Goal: Task Accomplishment & Management: Manage account settings

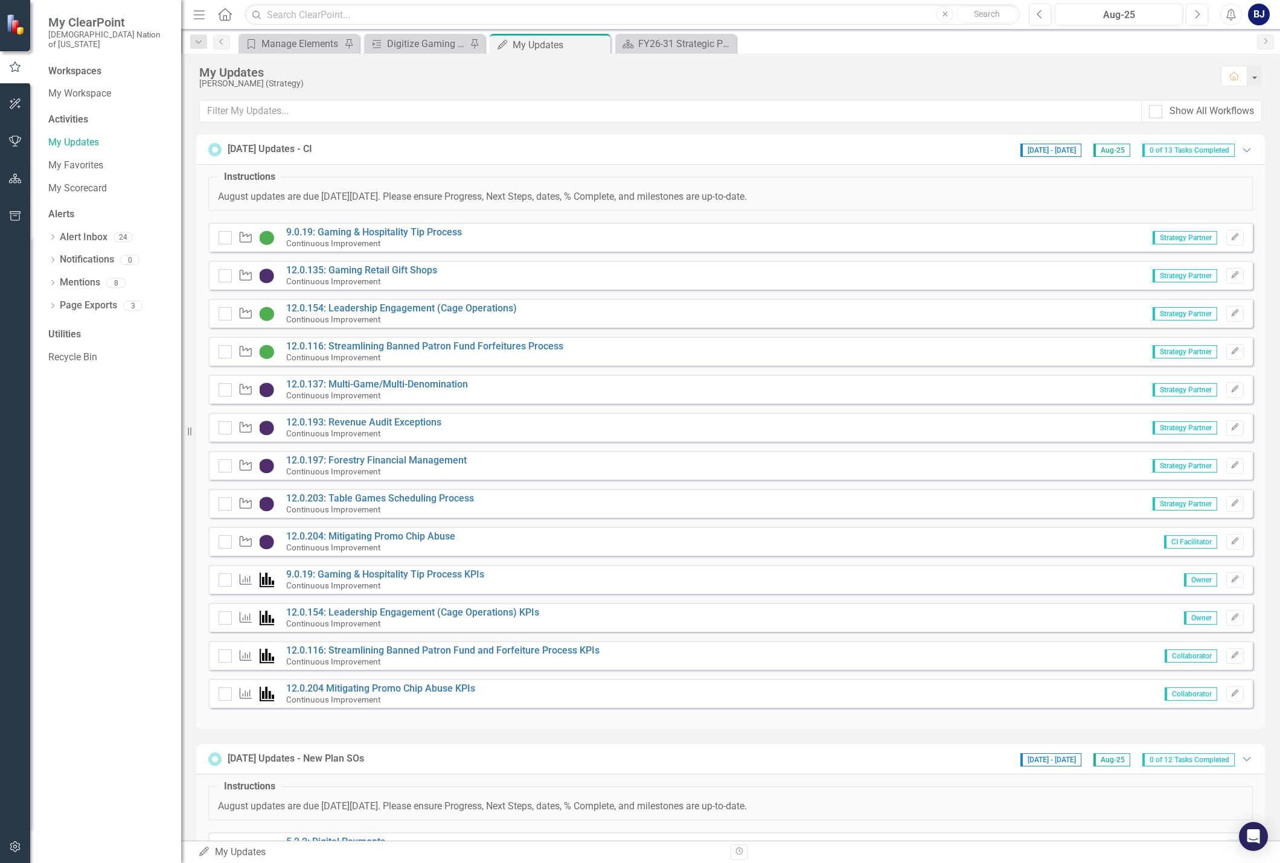
click at [541, 86] on div "[PERSON_NAME] (Strategy)" at bounding box center [703, 83] width 1009 height 9
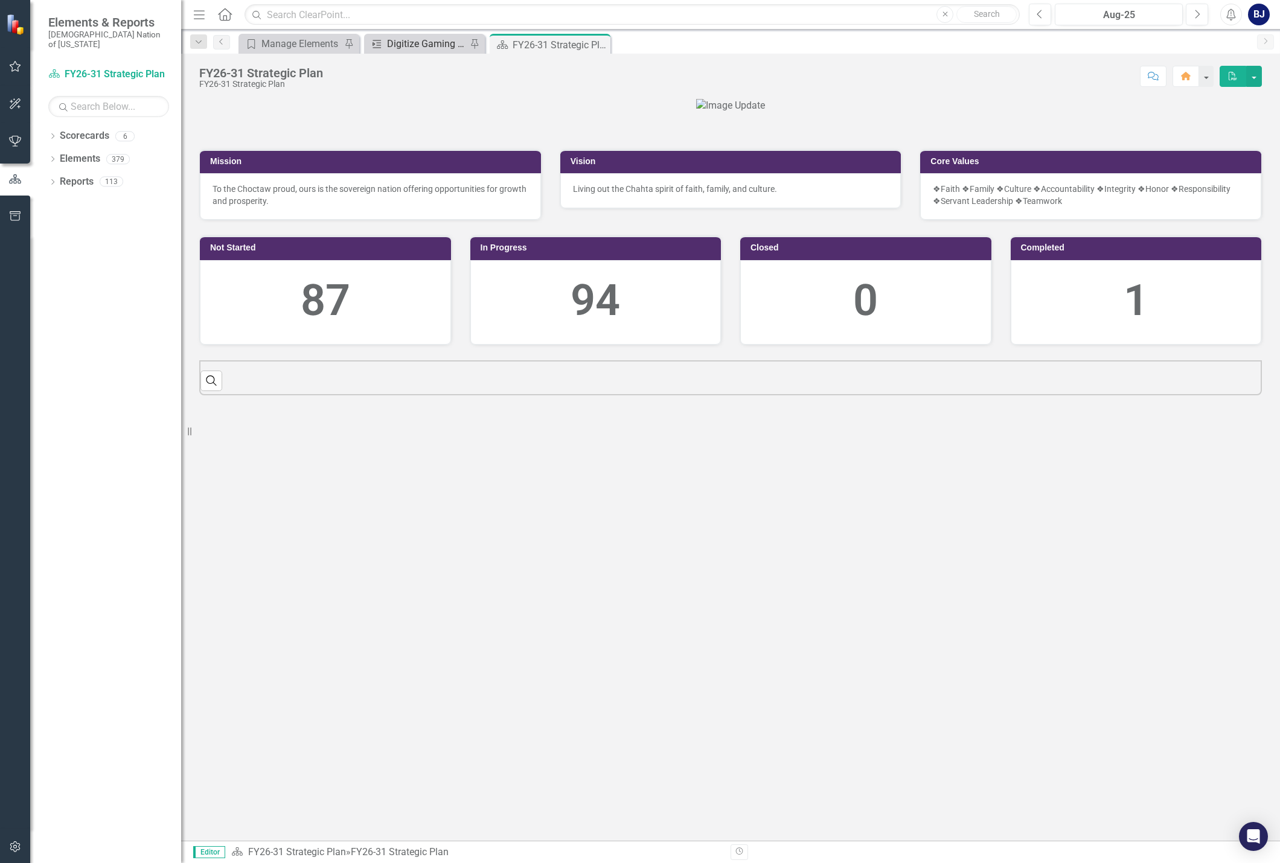
click at [398, 42] on div "Digitize Gaming Forms" at bounding box center [427, 43] width 80 height 15
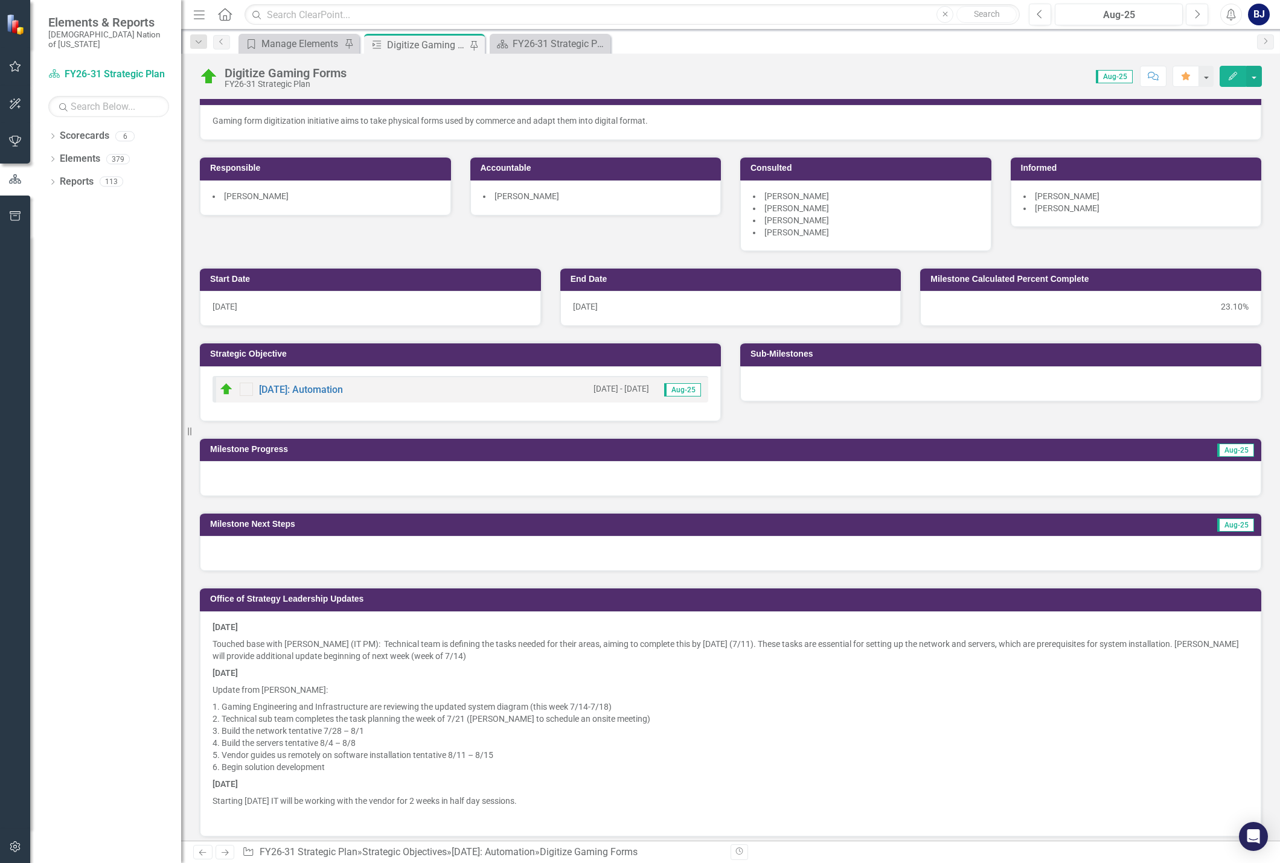
scroll to position [27, 0]
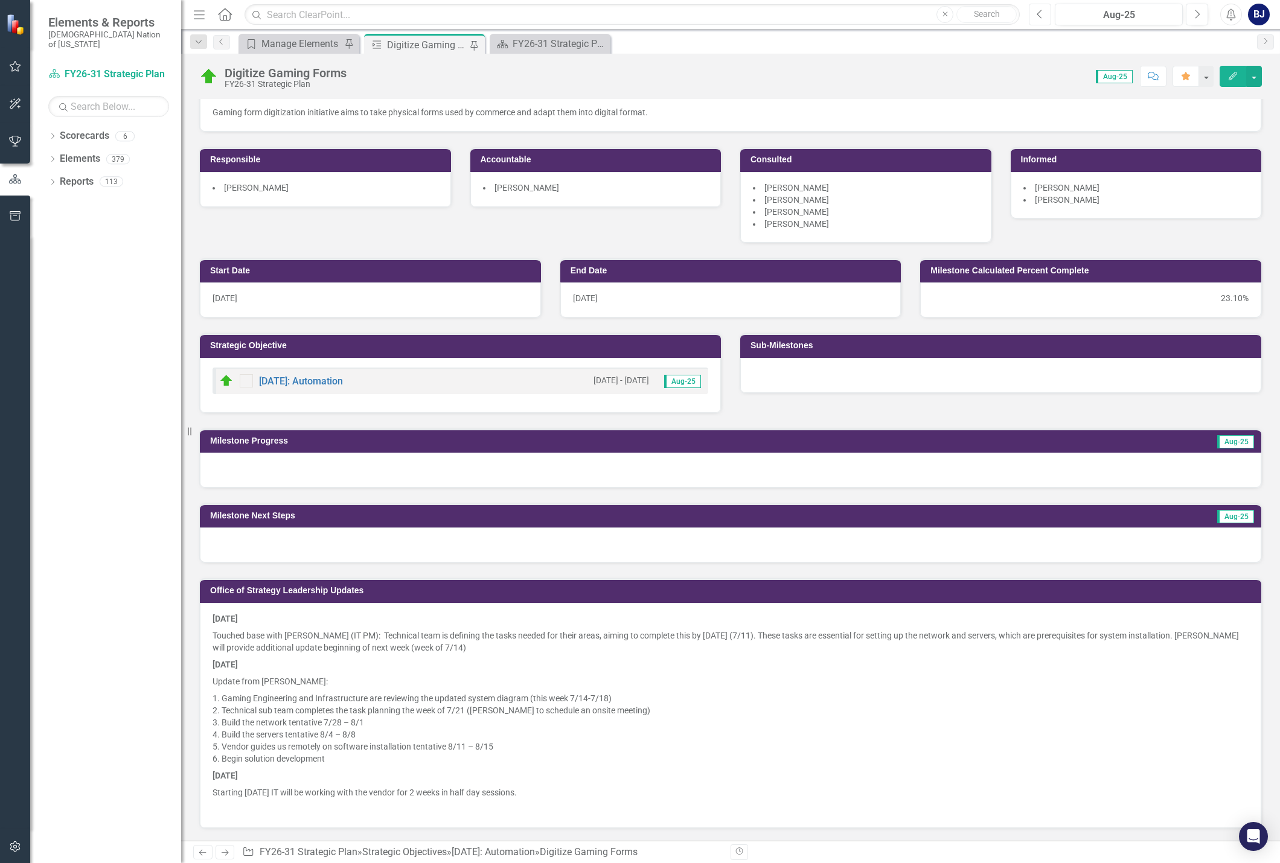
click at [1036, 14] on button "Previous" at bounding box center [1040, 15] width 22 height 22
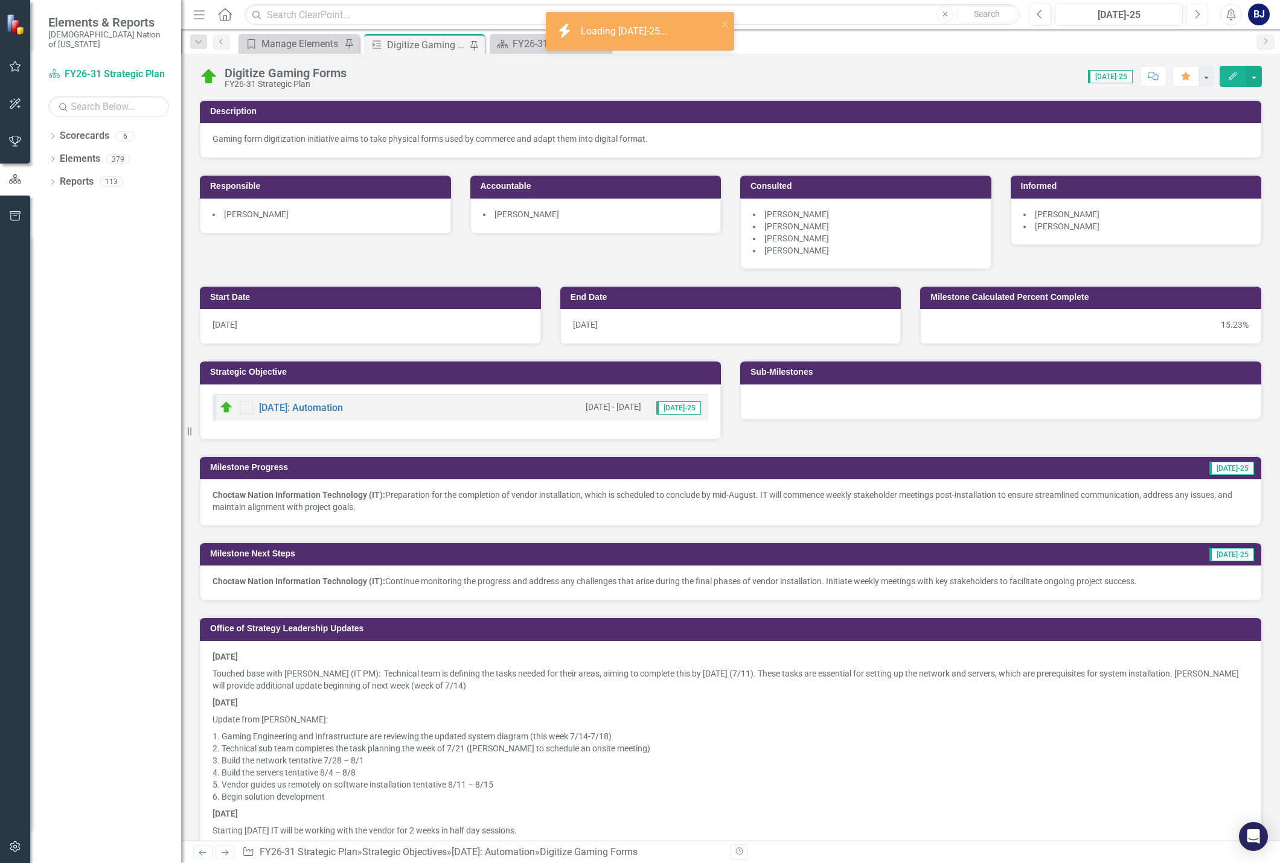
click at [1196, 14] on icon "Next" at bounding box center [1196, 14] width 7 height 11
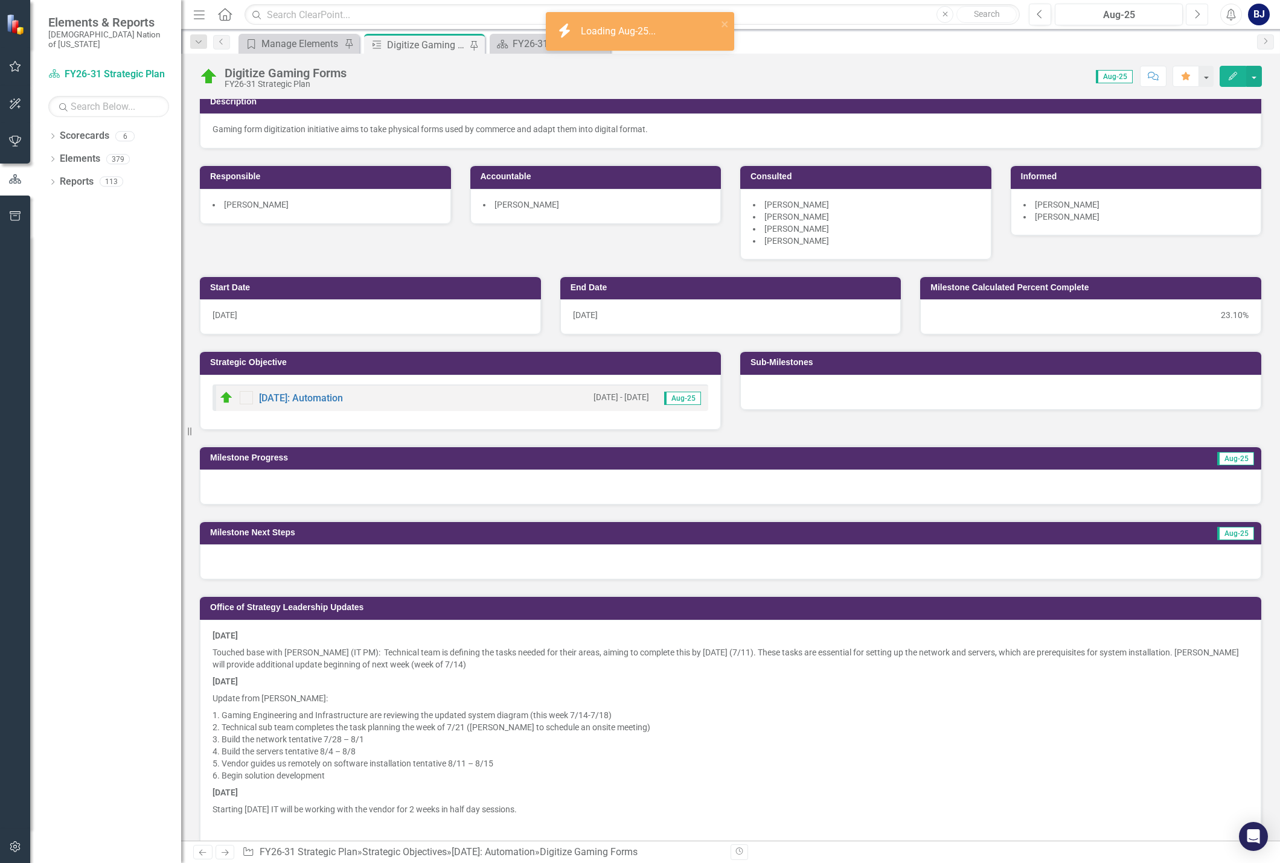
scroll to position [27, 0]
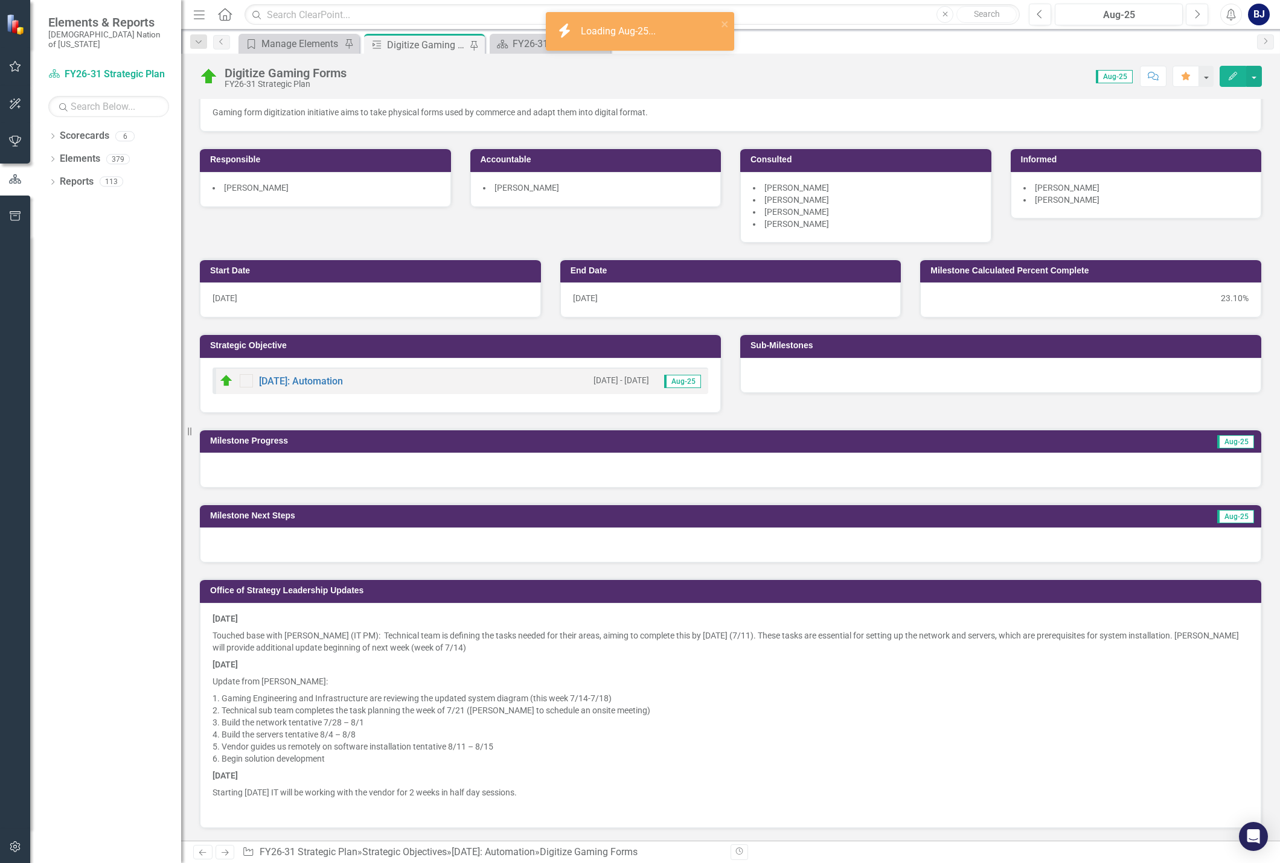
click at [276, 704] on li "Technical sub team completes the task planning the week of 7/21 ([PERSON_NAME] …" at bounding box center [735, 710] width 1027 height 12
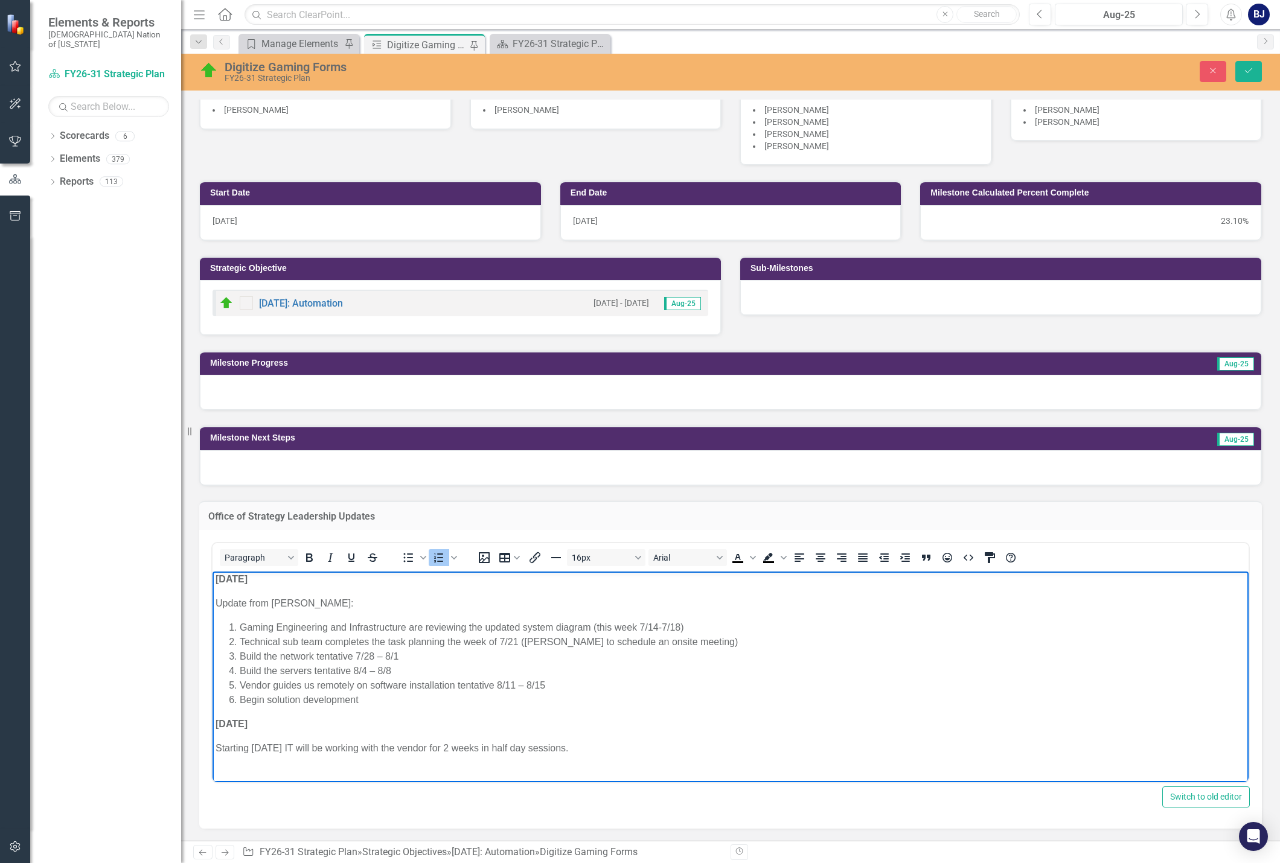
scroll to position [0, 0]
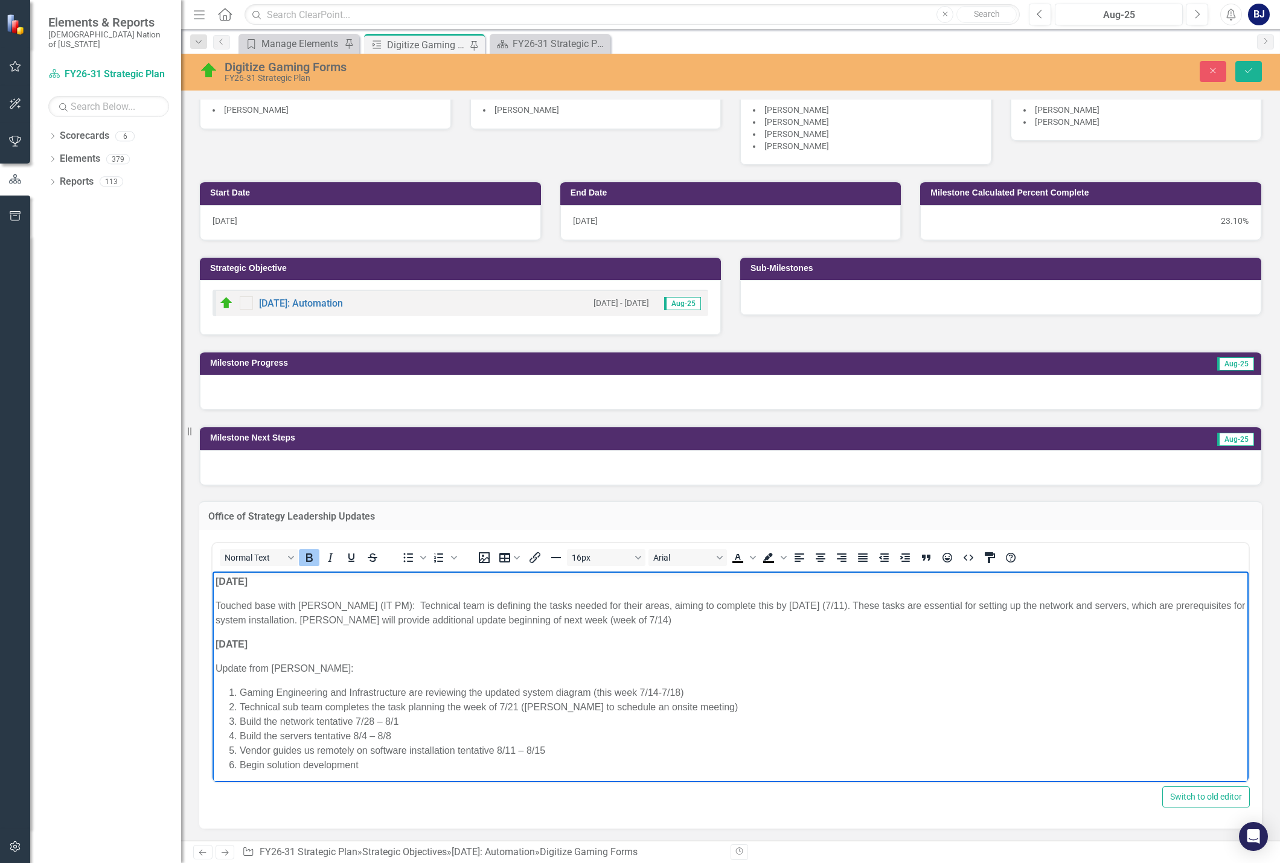
drag, startPoint x: 569, startPoint y: 740, endPoint x: 185, endPoint y: 557, distance: 425.3
click at [212, 572] on html "[DATE] Touched base with [PERSON_NAME] (IT PM): Technical team is defining the …" at bounding box center [730, 715] width 1036 height 286
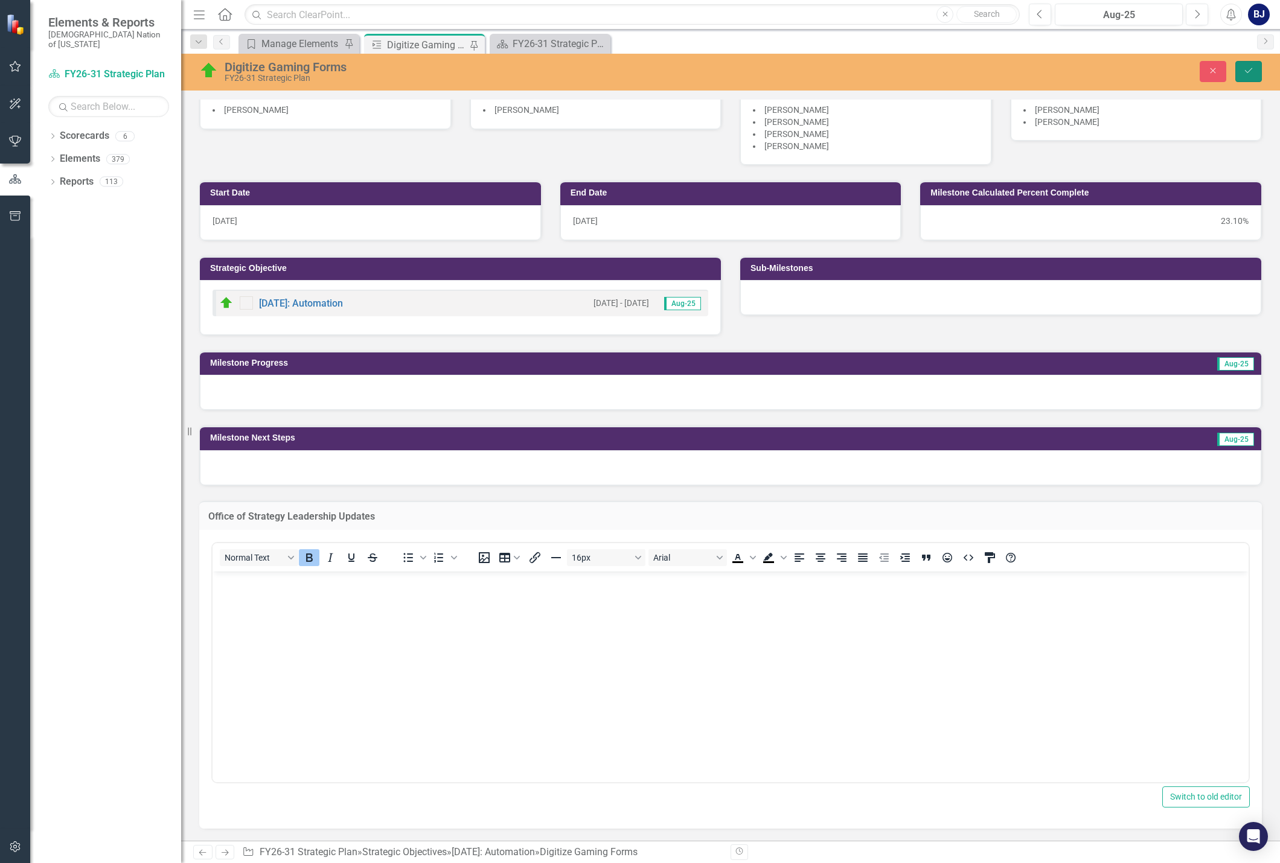
click at [1240, 68] on button "Save" at bounding box center [1248, 71] width 27 height 21
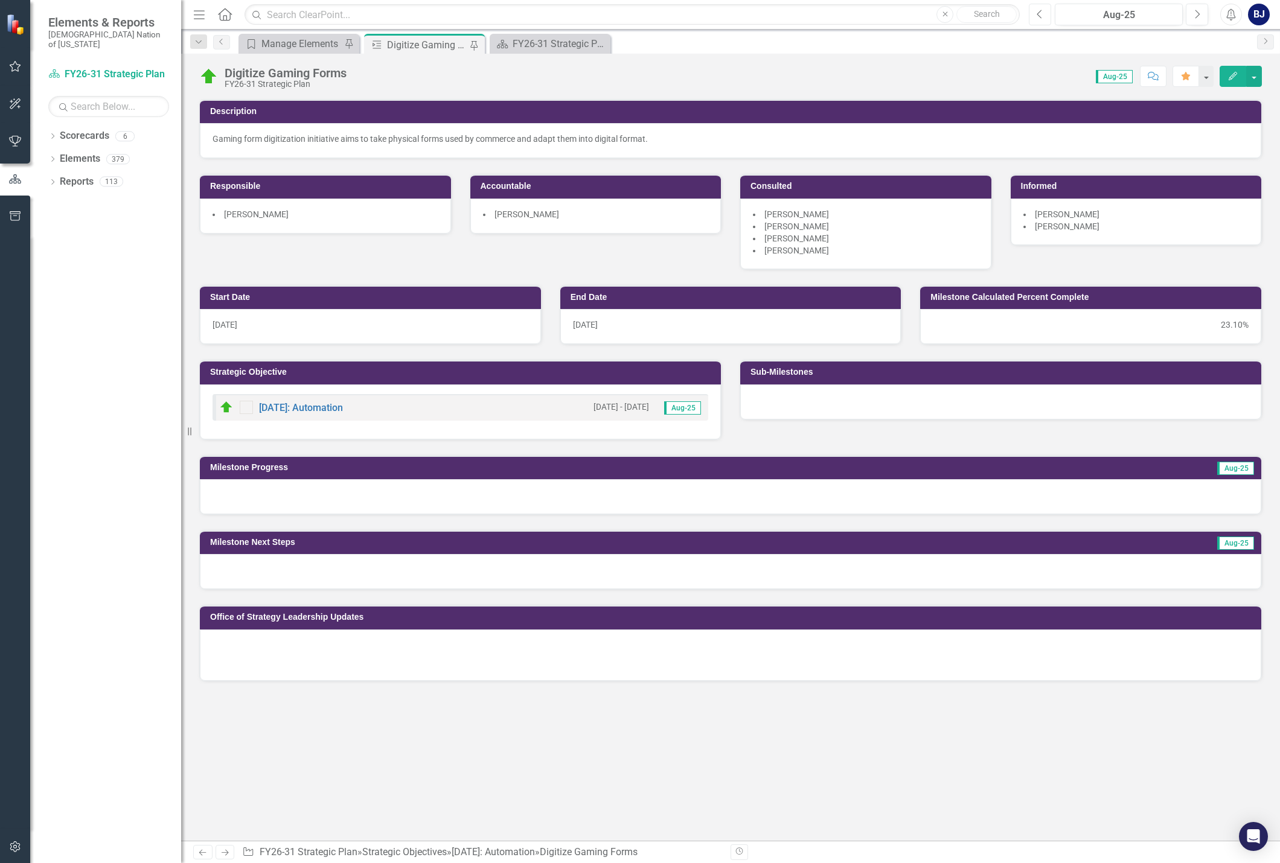
click at [1044, 14] on button "Previous" at bounding box center [1040, 15] width 22 height 22
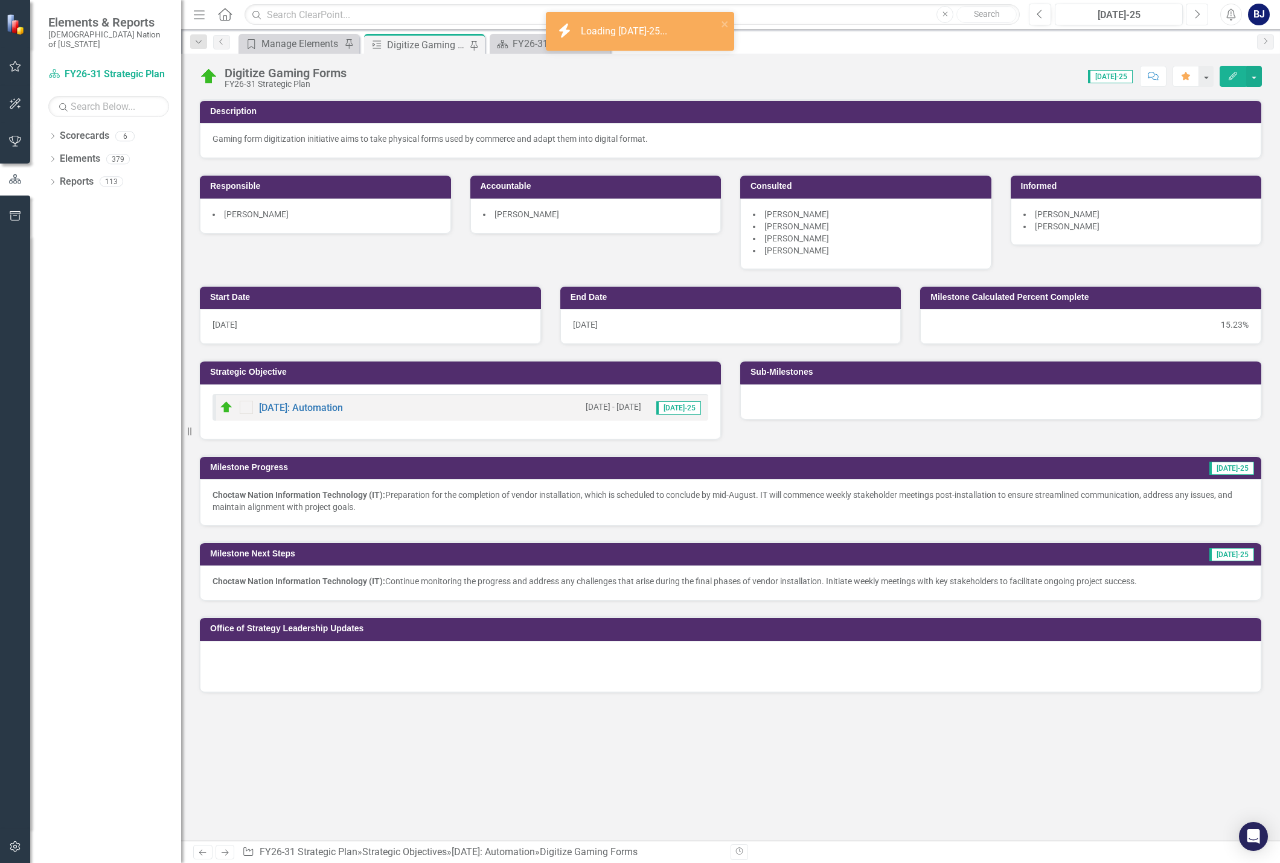
click at [1205, 14] on button "Next" at bounding box center [1197, 15] width 22 height 22
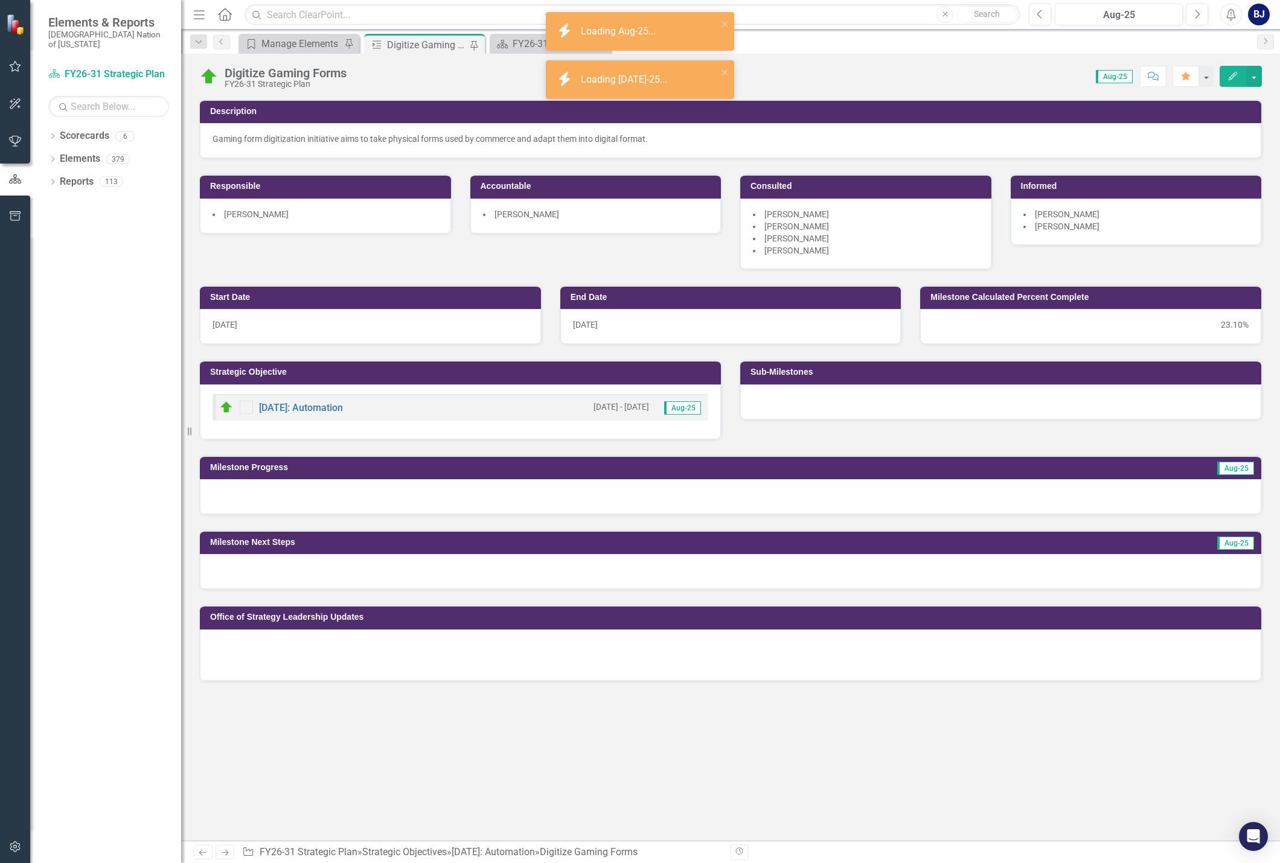
click at [293, 637] on div at bounding box center [730, 655] width 1061 height 51
click at [293, 638] on div at bounding box center [730, 655] width 1061 height 51
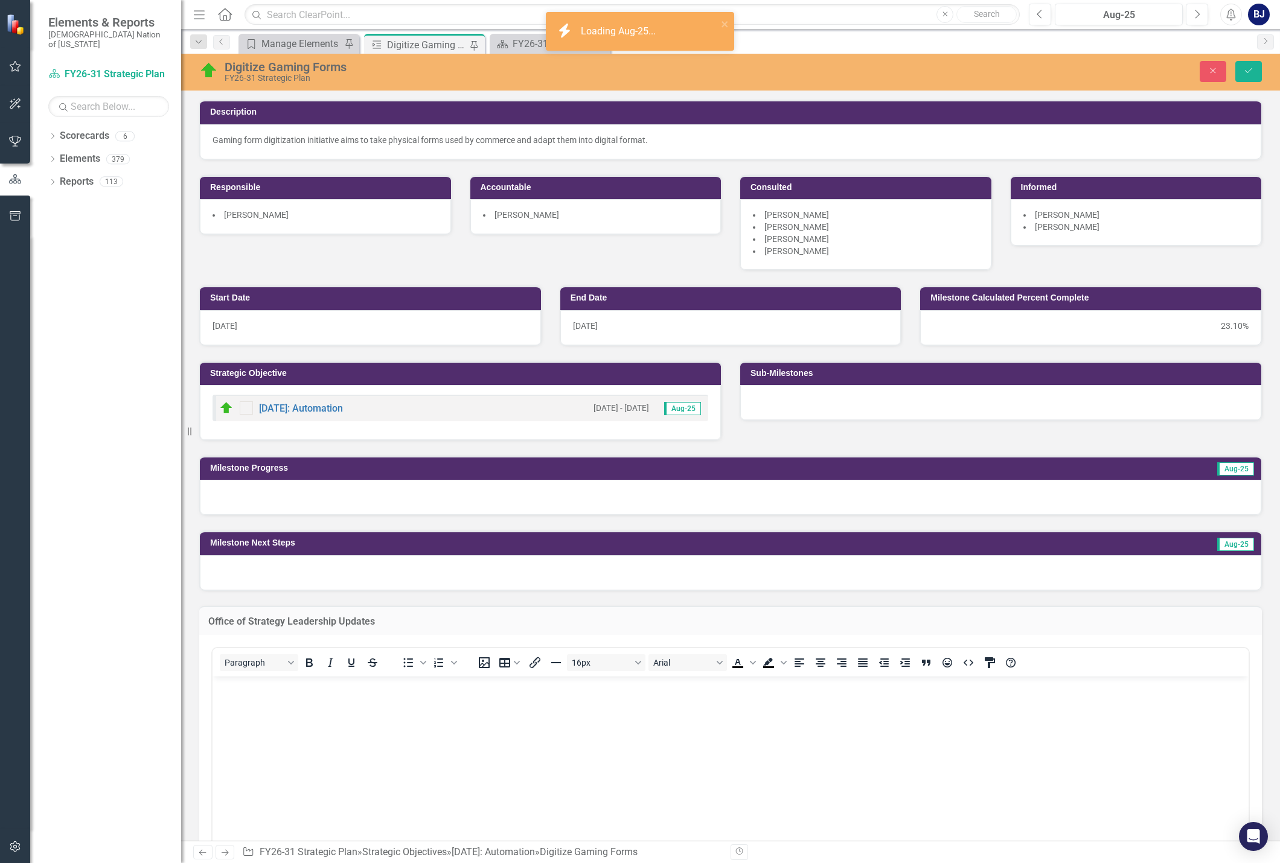
click at [239, 691] on p "Rich Text Area. Press ALT-0 for help." at bounding box center [730, 687] width 1030 height 14
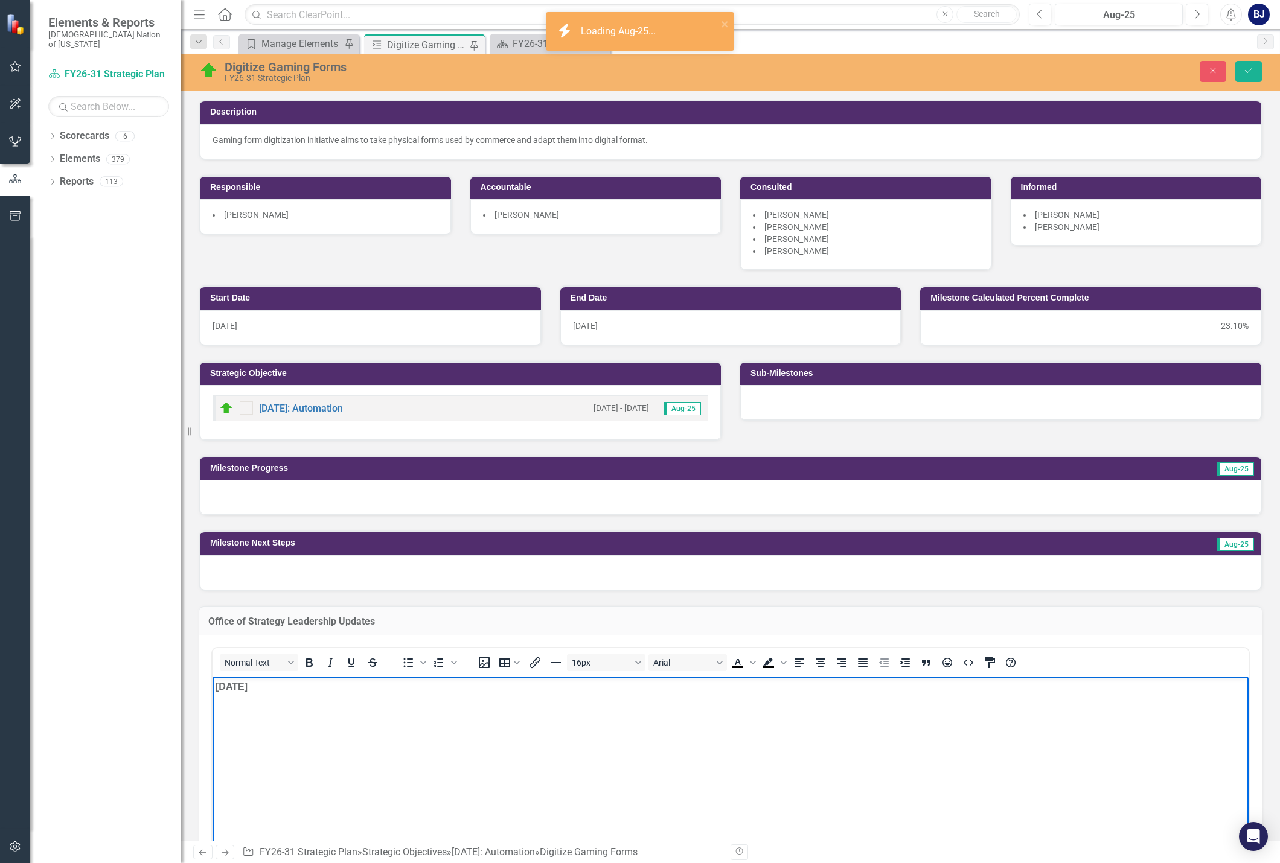
click at [251, 704] on p "﻿" at bounding box center [730, 711] width 1030 height 14
click at [260, 714] on p "﻿" at bounding box center [730, 711] width 1030 height 14
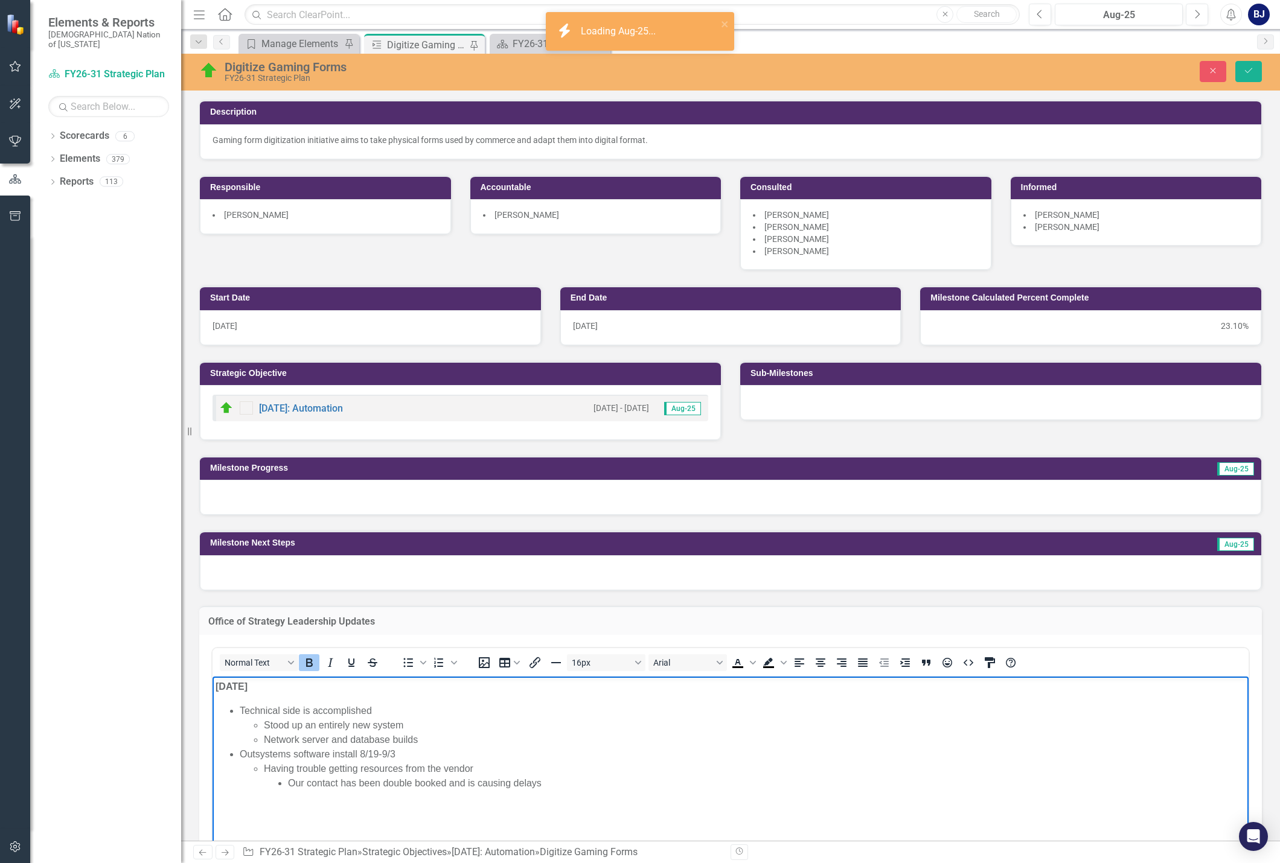
click at [241, 801] on body "[DATE] Technical side is accomplished Stood up an entirely new system Network s…" at bounding box center [730, 767] width 1036 height 181
click at [559, 785] on li "Our contact has been double booked and is causing delays" at bounding box center [766, 783] width 957 height 14
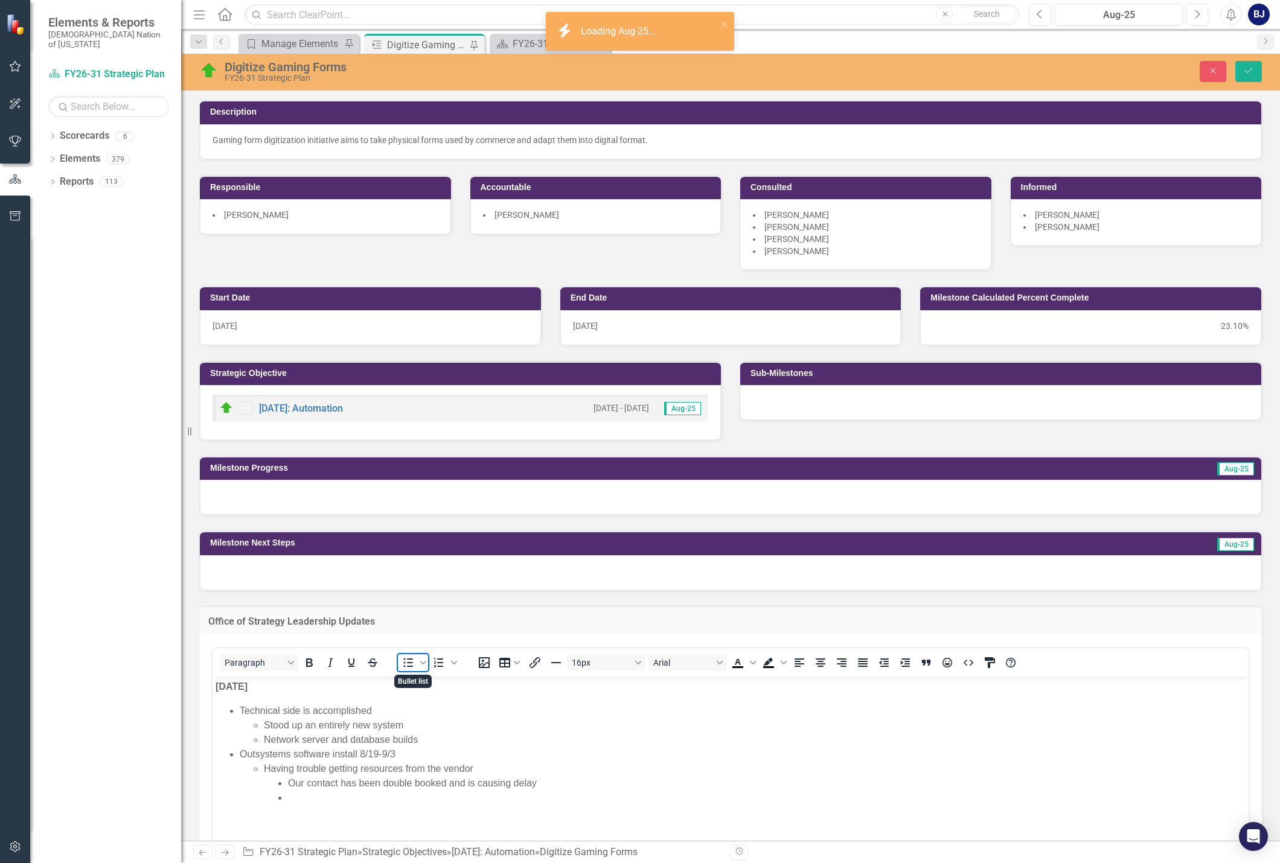
click at [409, 665] on icon "Bullet list" at bounding box center [408, 663] width 14 height 14
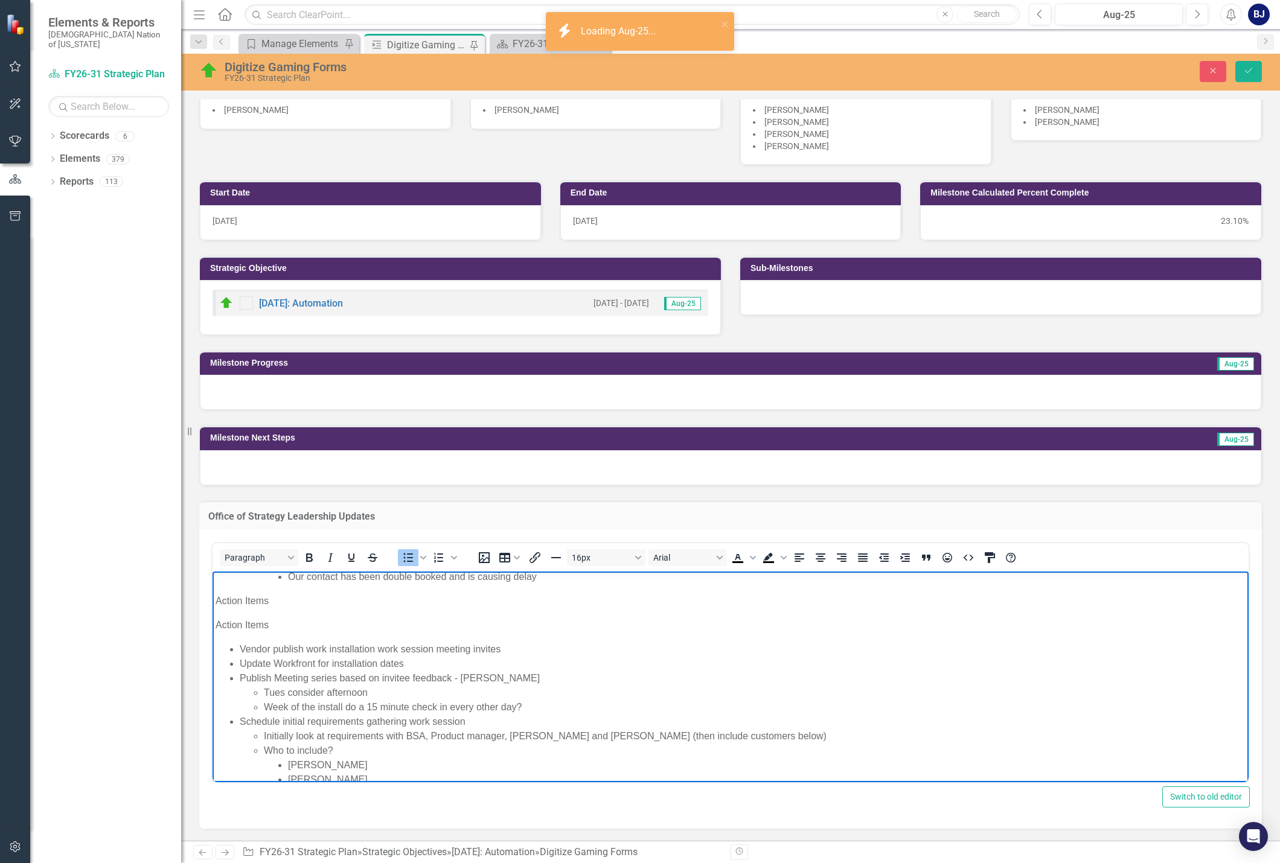
scroll to position [41, 0]
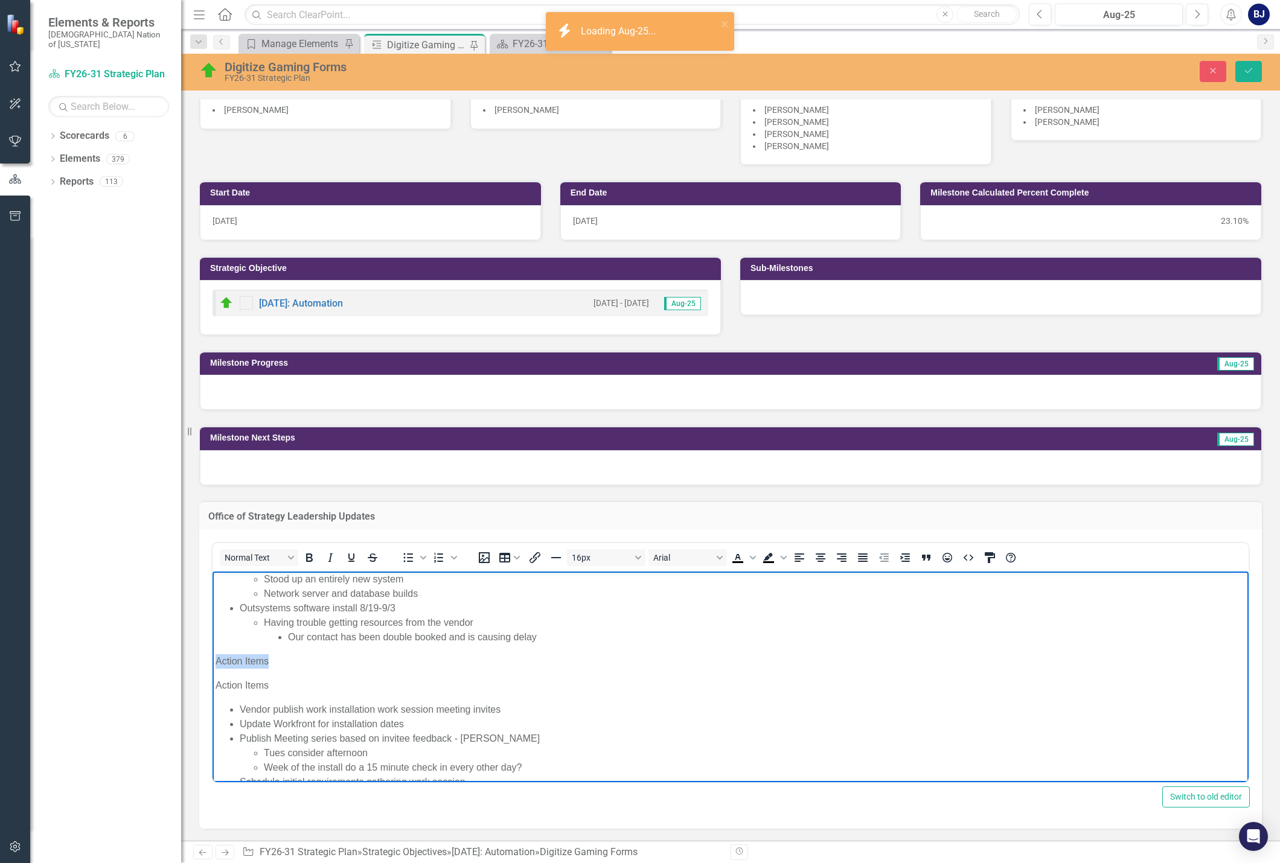
drag, startPoint x: 279, startPoint y: 661, endPoint x: 181, endPoint y: 651, distance: 98.9
click at [212, 651] on html "[DATE] Technical side is accomplished Stood up an entirely new system Network s…" at bounding box center [730, 725] width 1036 height 388
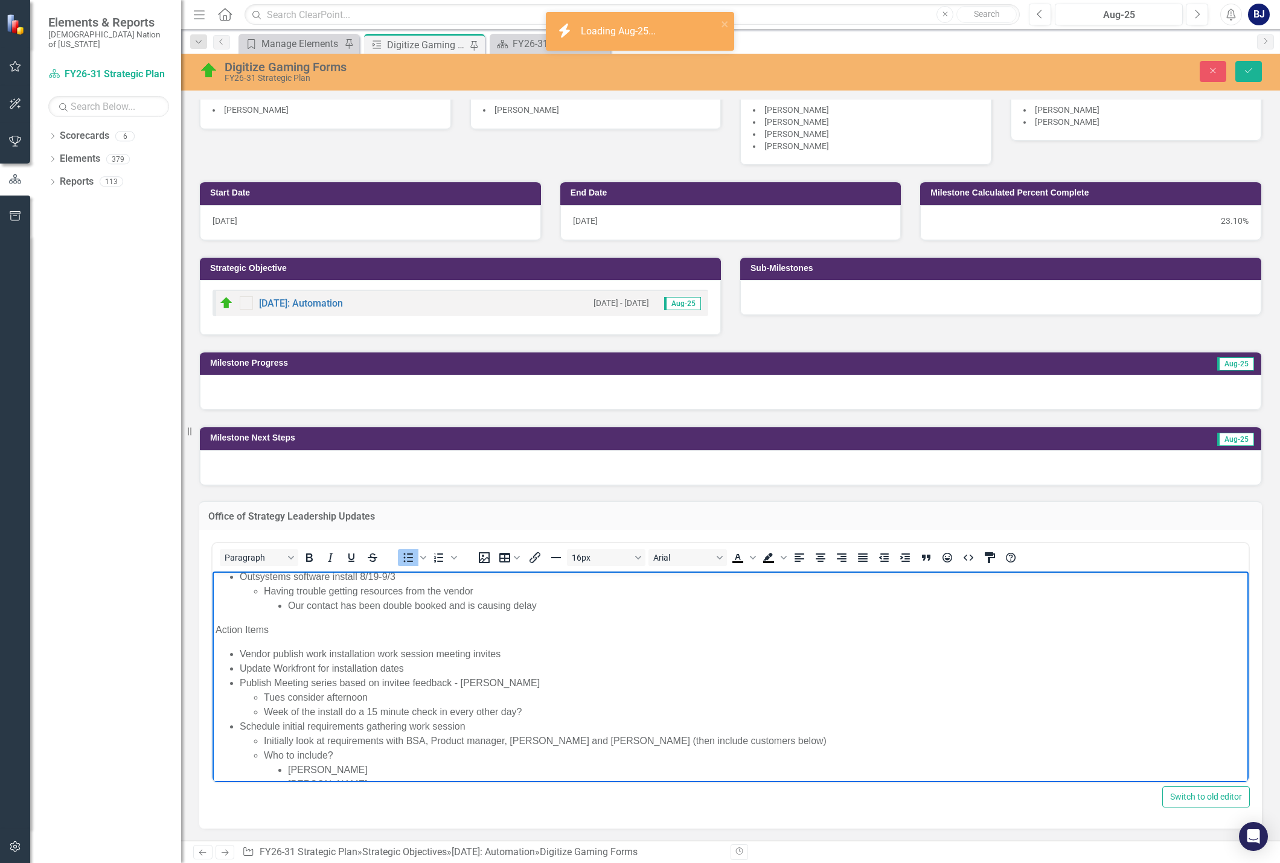
scroll to position [101, 0]
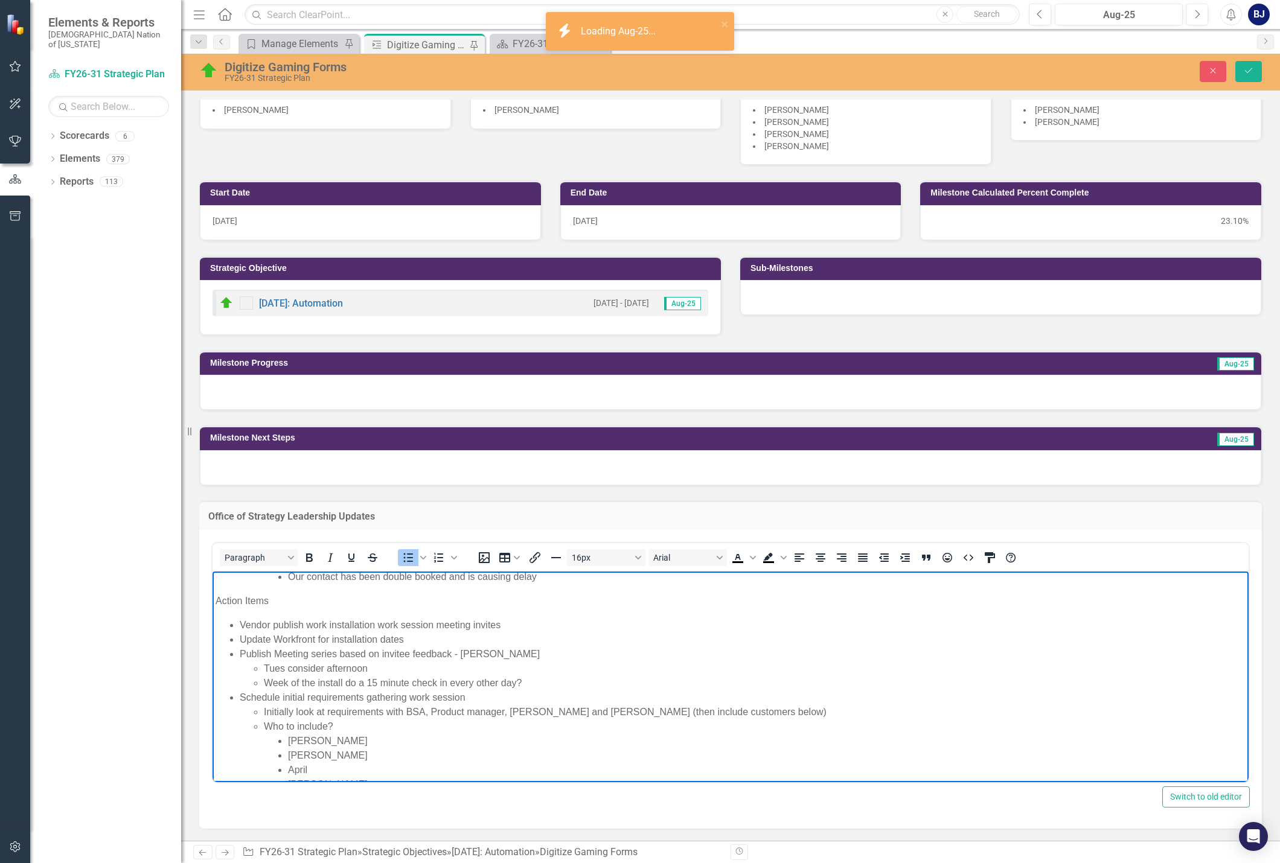
click at [348, 657] on li "Publish Meeting series based on invitee feedback - [PERSON_NAME]" at bounding box center [743, 654] width 1006 height 14
drag, startPoint x: 529, startPoint y: 683, endPoint x: 500, endPoint y: 655, distance: 40.1
click at [500, 655] on ul "Vendor publish work installation work session meeting invites Update Workfront …" at bounding box center [730, 719] width 1030 height 203
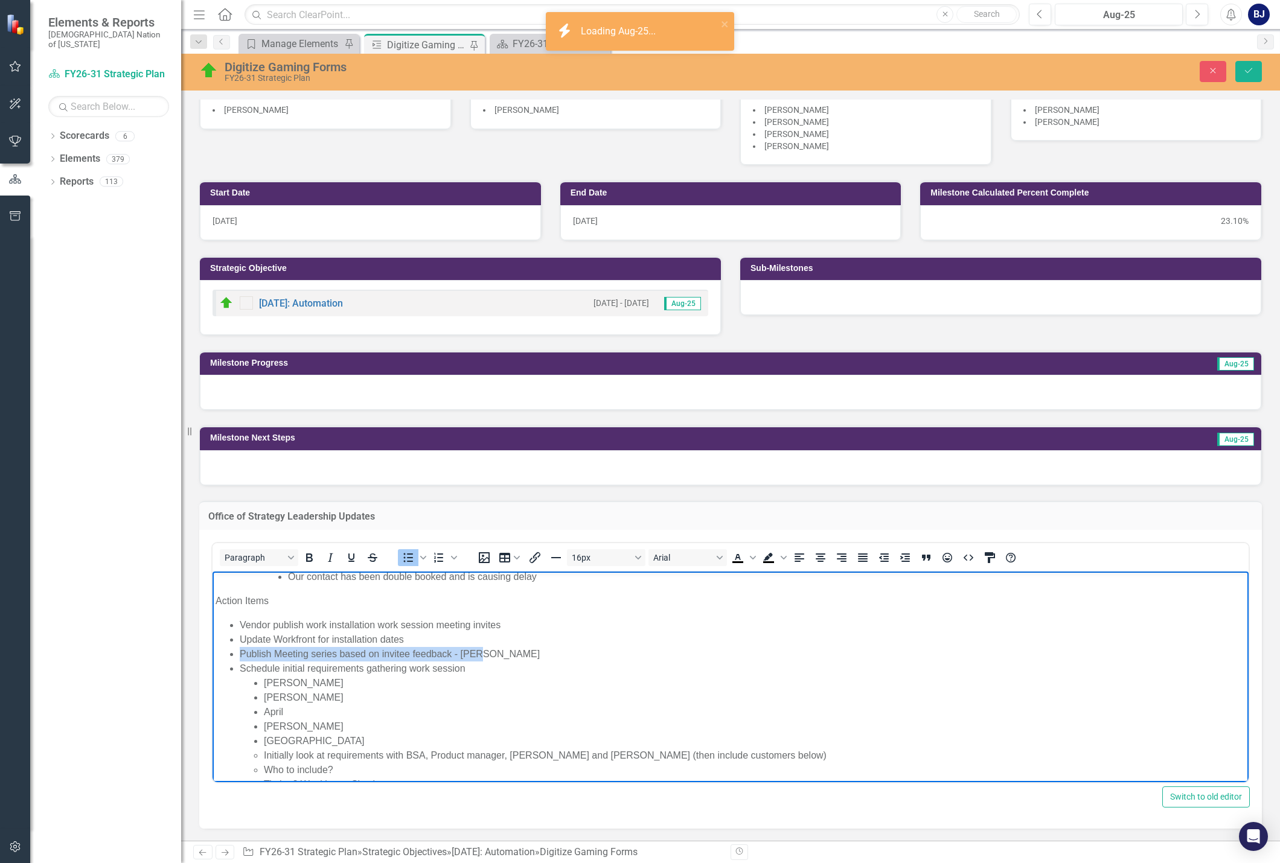
drag, startPoint x: 482, startPoint y: 654, endPoint x: 230, endPoint y: 654, distance: 251.7
click at [240, 654] on li "Publish Meeting series based on invitee feedback - [PERSON_NAME]" at bounding box center [743, 654] width 1006 height 14
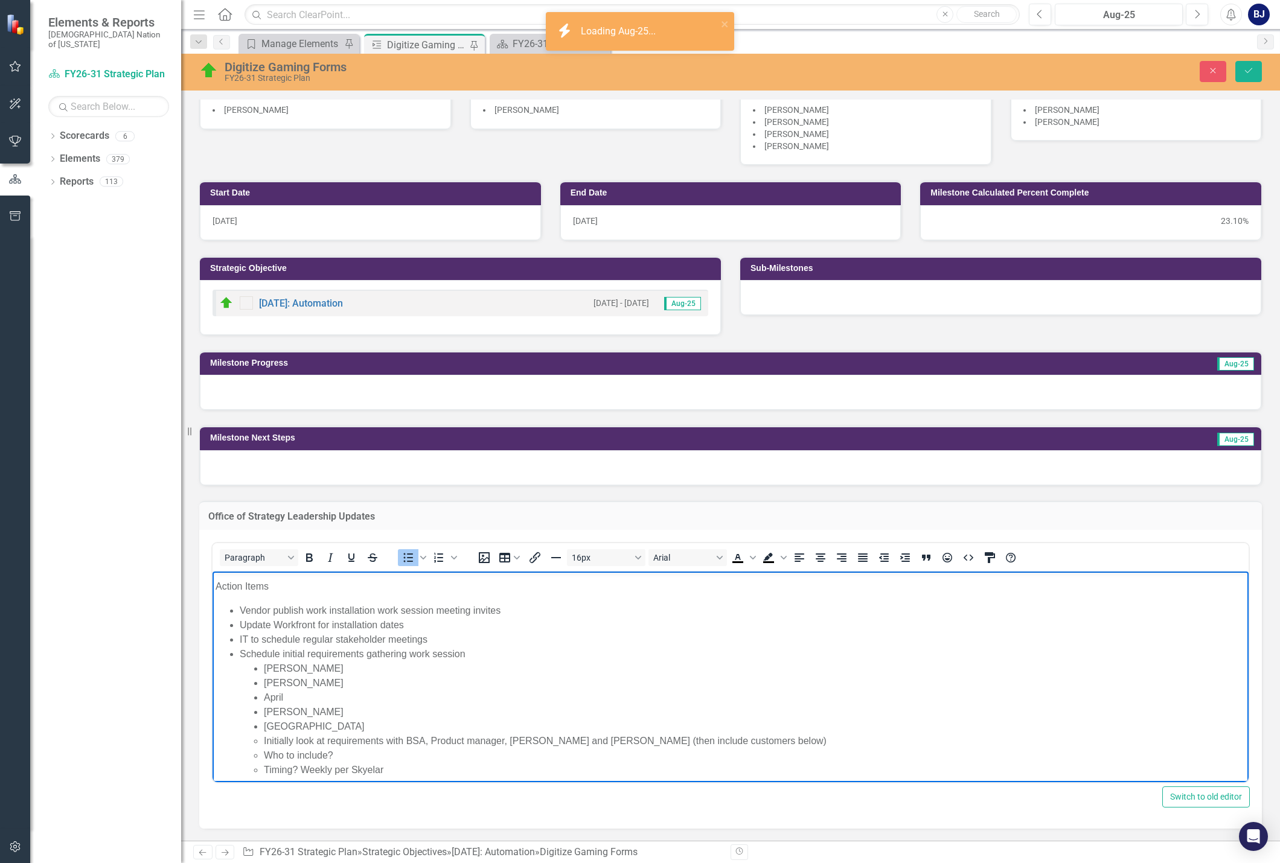
scroll to position [124, 0]
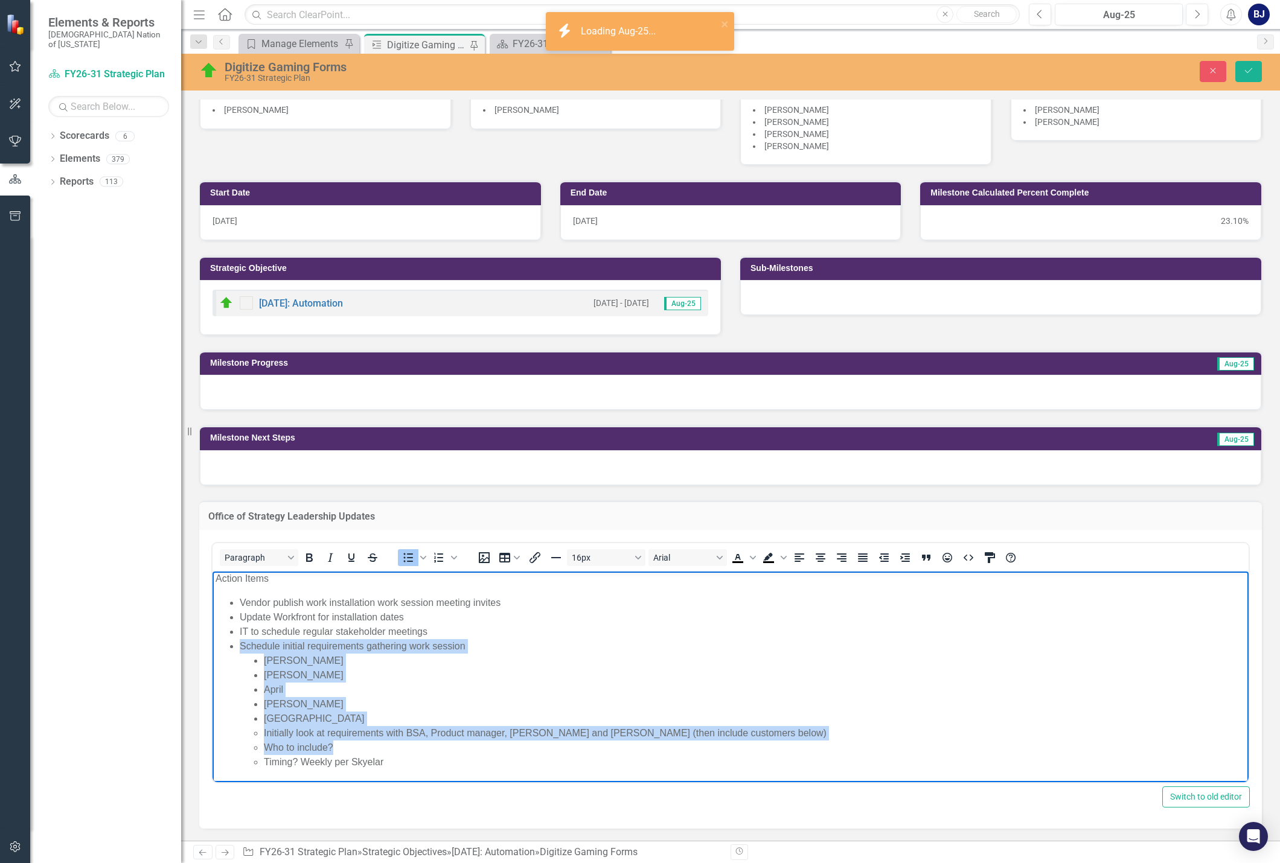
drag, startPoint x: 335, startPoint y: 746, endPoint x: 240, endPoint y: 645, distance: 138.8
click at [240, 645] on ul "Vendor publish work installation work session meeting invites Update Workfront …" at bounding box center [730, 683] width 1030 height 174
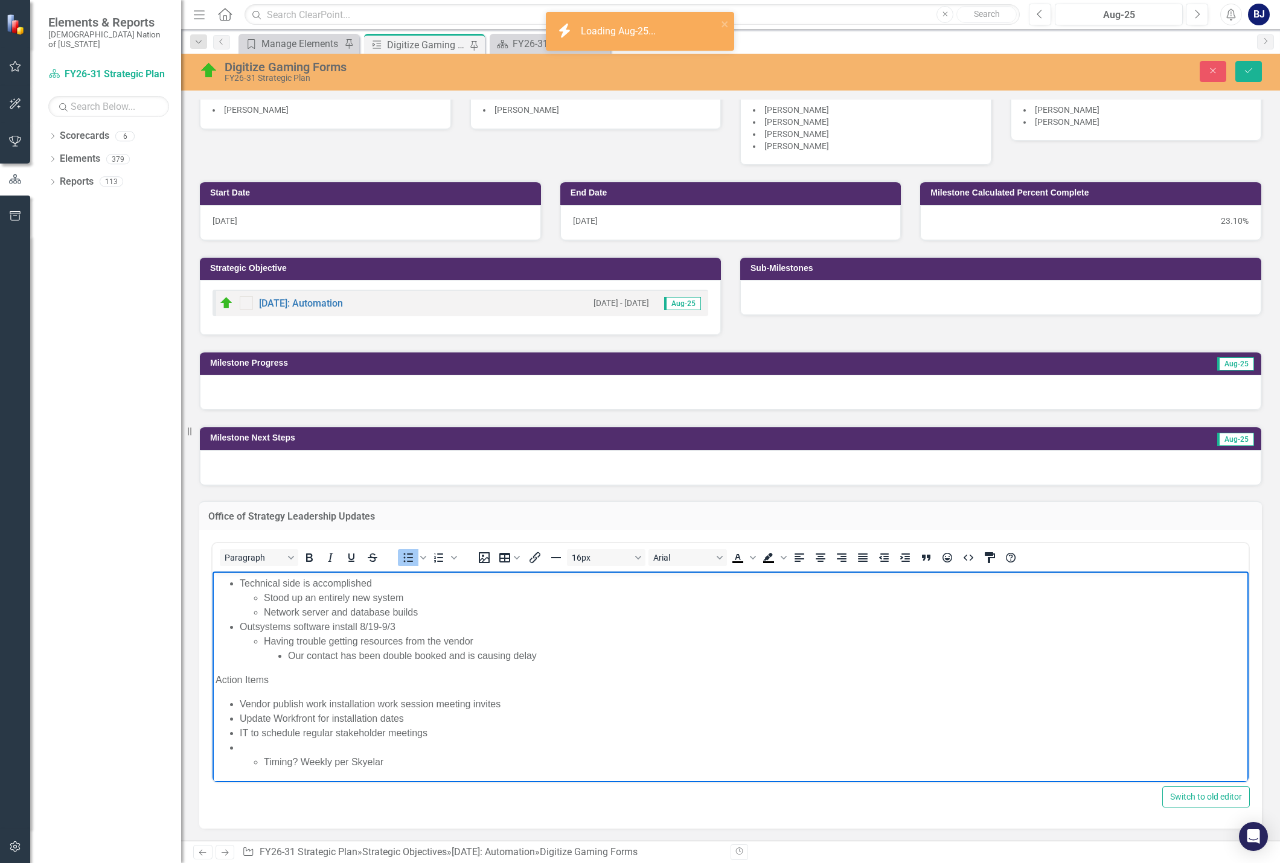
scroll to position [8, 0]
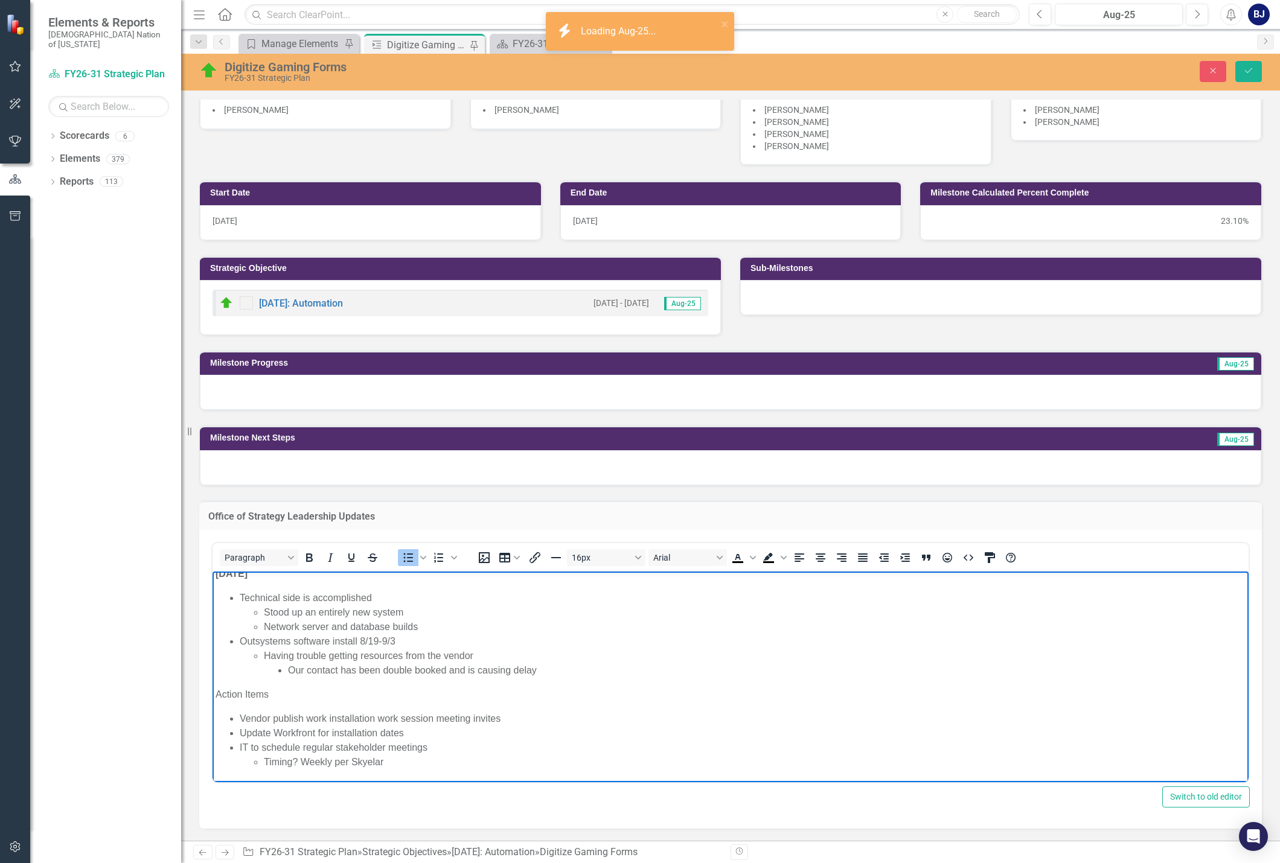
click at [411, 760] on li "Timing? Weekly per Skyelar" at bounding box center [755, 762] width 982 height 14
drag, startPoint x: 299, startPoint y: 761, endPoint x: 266, endPoint y: 758, distance: 33.3
click at [266, 758] on li "Timing? Weekly per [PERSON_NAME]" at bounding box center [755, 762] width 982 height 14
click at [392, 757] on li "Weekly per [PERSON_NAME]" at bounding box center [755, 762] width 982 height 14
click at [1249, 75] on icon "Save" at bounding box center [1248, 70] width 11 height 8
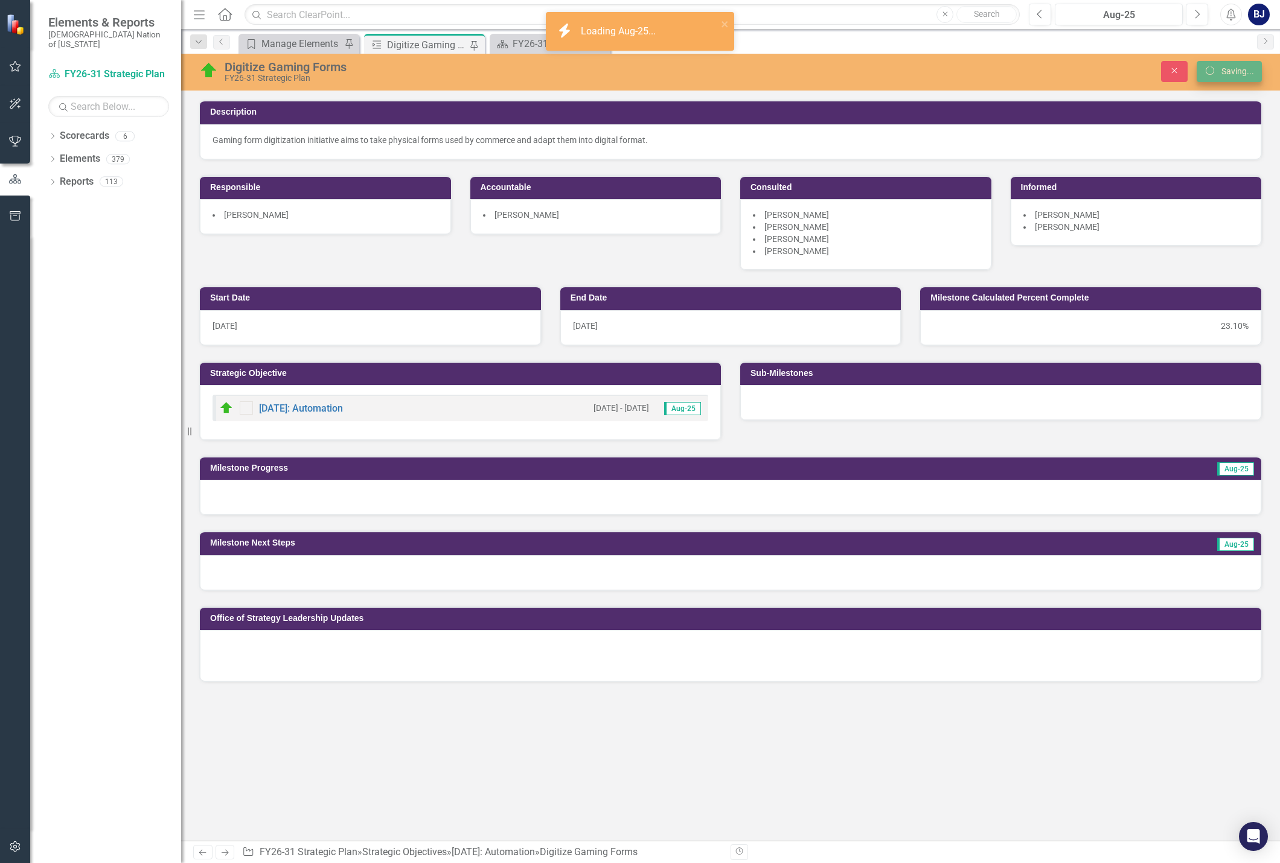
scroll to position [0, 0]
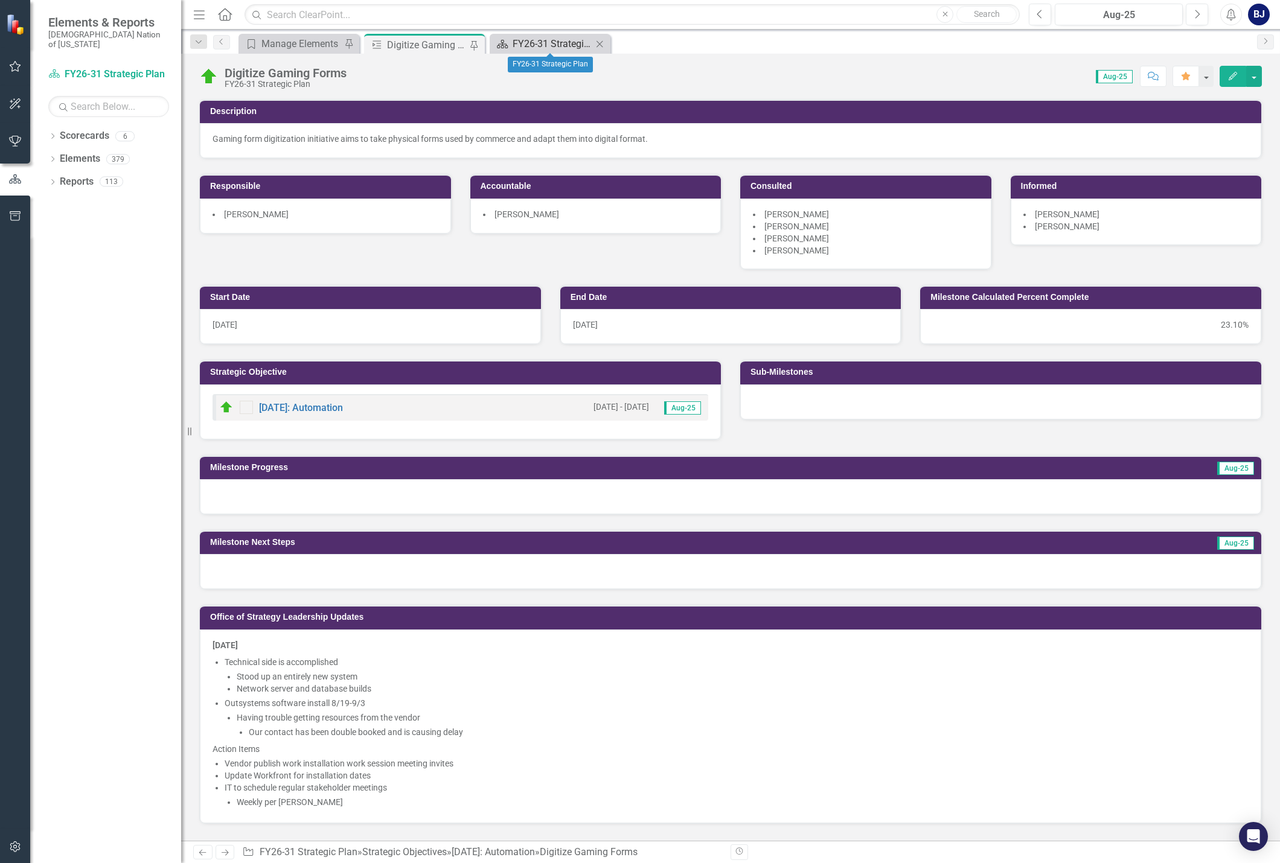
click at [530, 43] on div "FY26-31 Strategic Plan" at bounding box center [552, 43] width 80 height 15
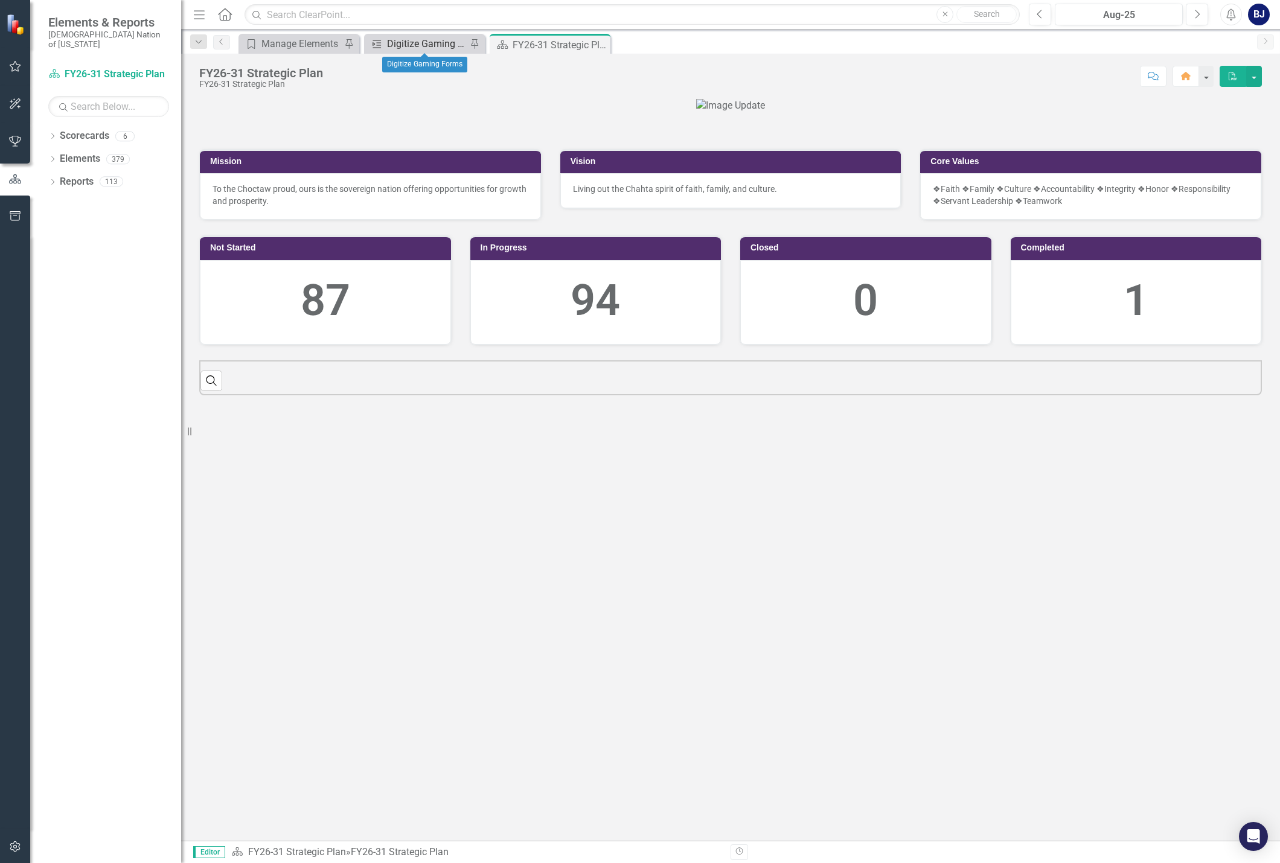
click at [433, 46] on div "Digitize Gaming Forms" at bounding box center [427, 43] width 80 height 15
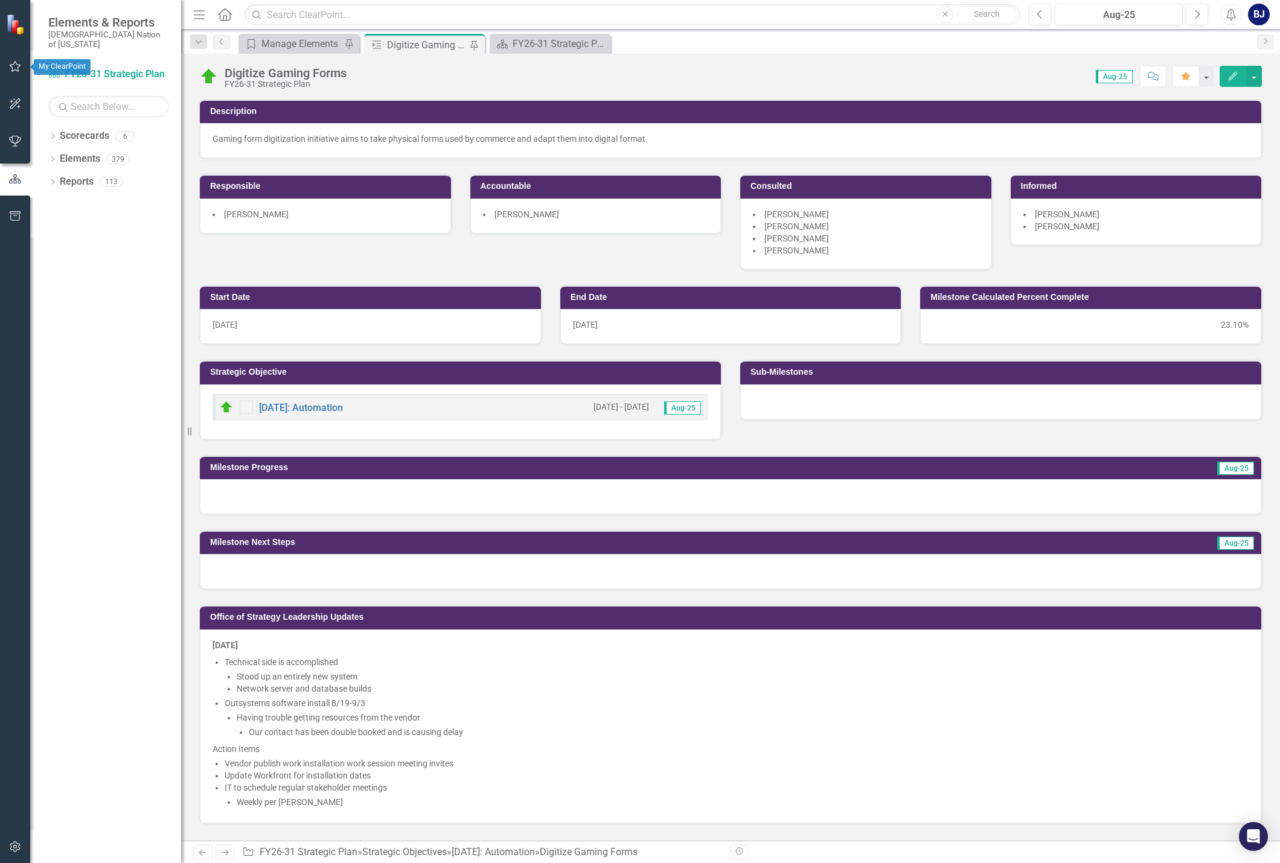
click at [9, 71] on icon "button" at bounding box center [15, 67] width 13 height 10
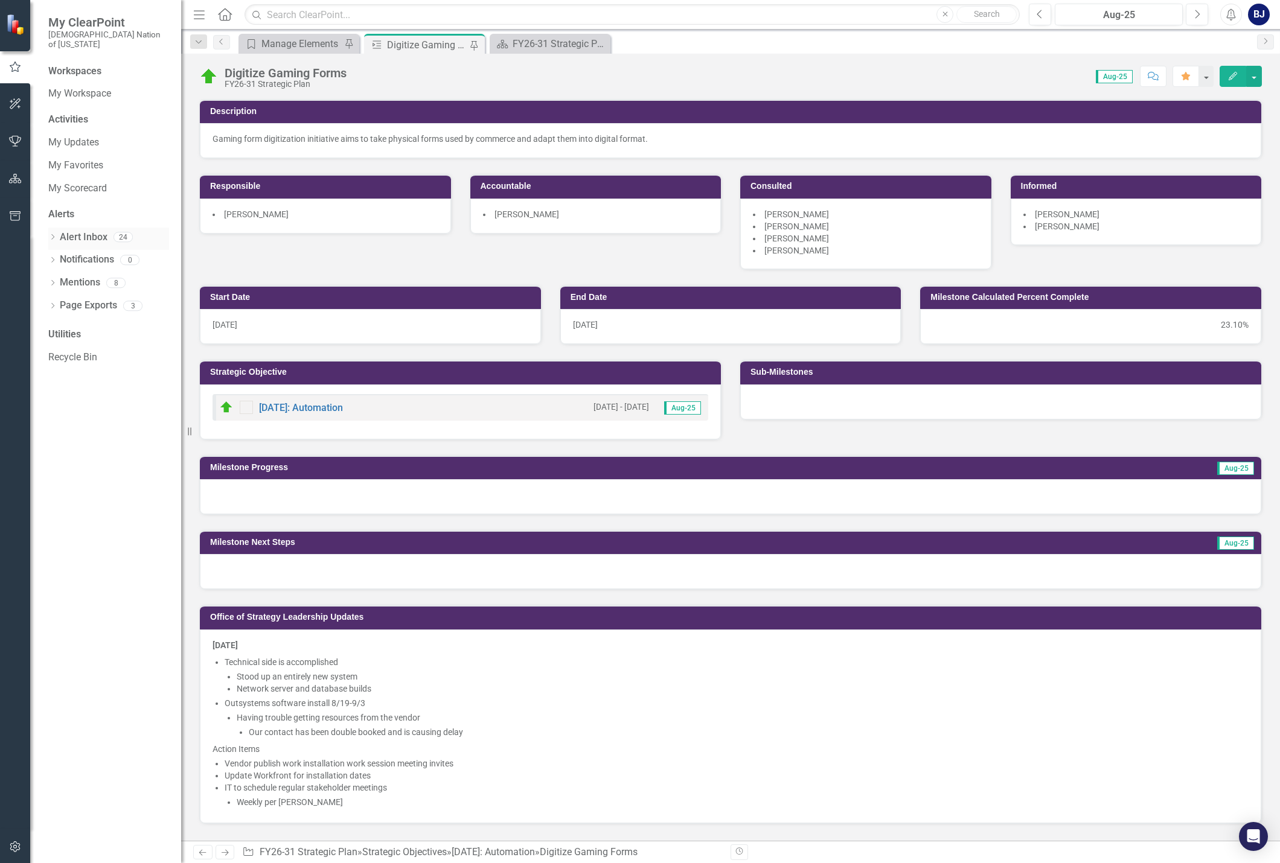
click at [49, 234] on div "Dropdown" at bounding box center [52, 239] width 8 height 10
click at [52, 232] on icon "Dropdown" at bounding box center [51, 236] width 7 height 8
click at [77, 136] on link "My Updates" at bounding box center [108, 143] width 121 height 14
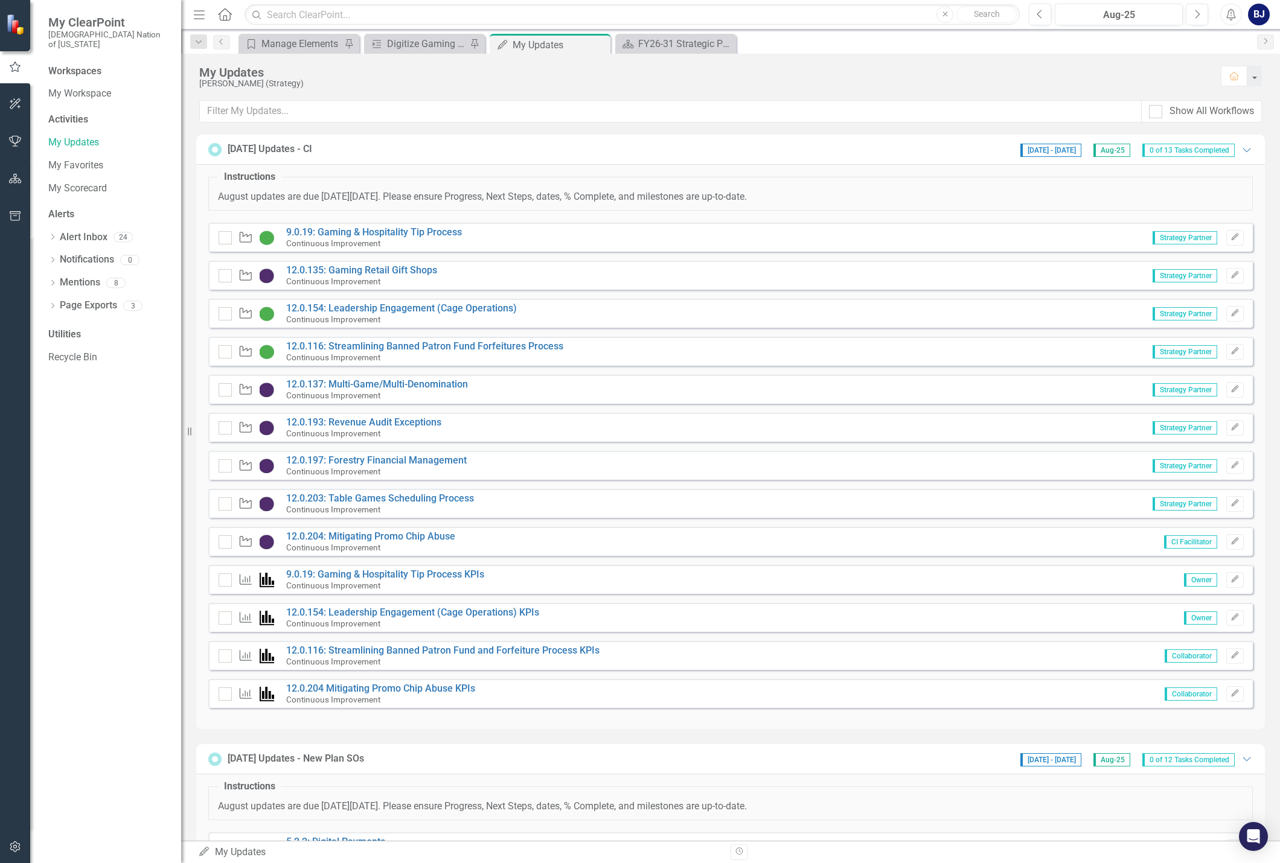
click at [440, 66] on div "My Updates" at bounding box center [703, 72] width 1009 height 13
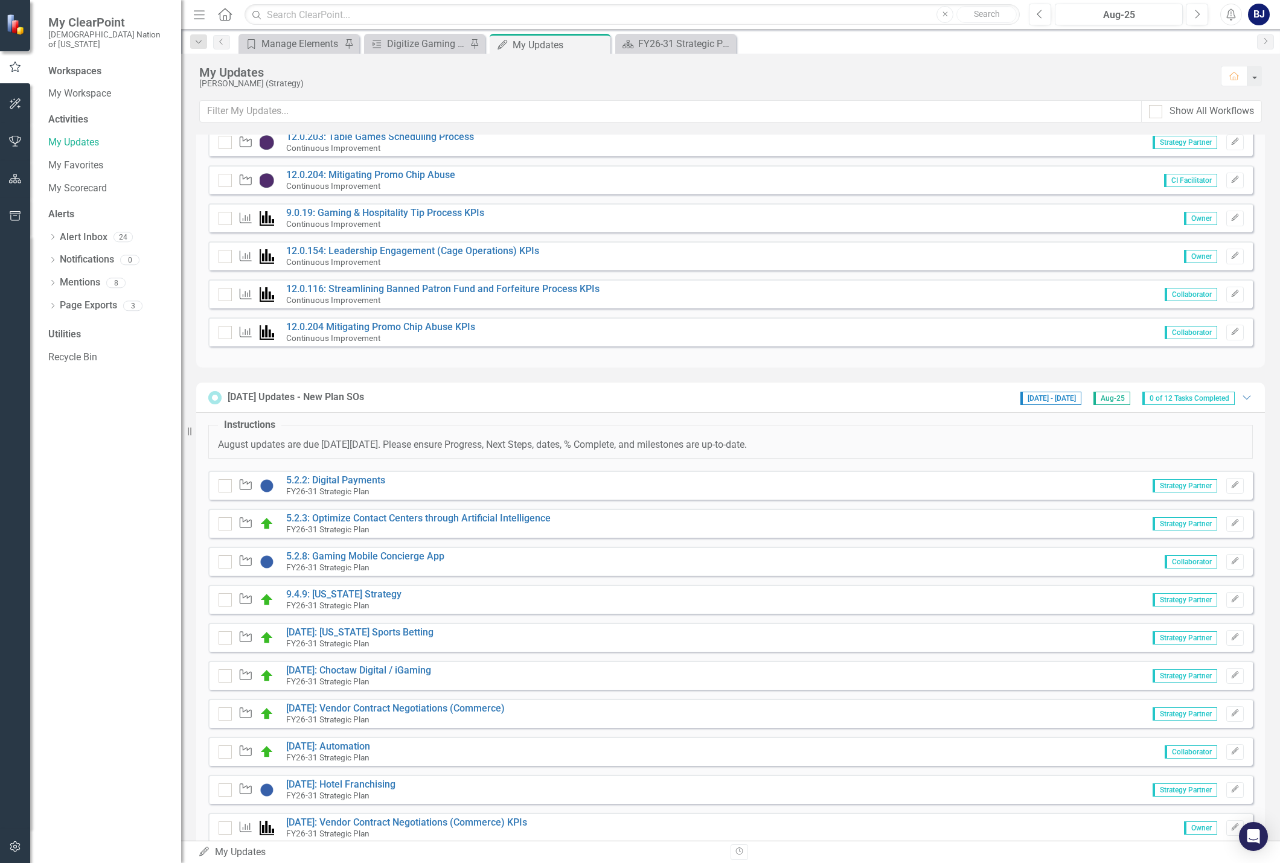
scroll to position [362, 0]
click at [346, 518] on link "5.2.3: Optimize Contact Centers through Artificial Intelligence" at bounding box center [418, 517] width 264 height 11
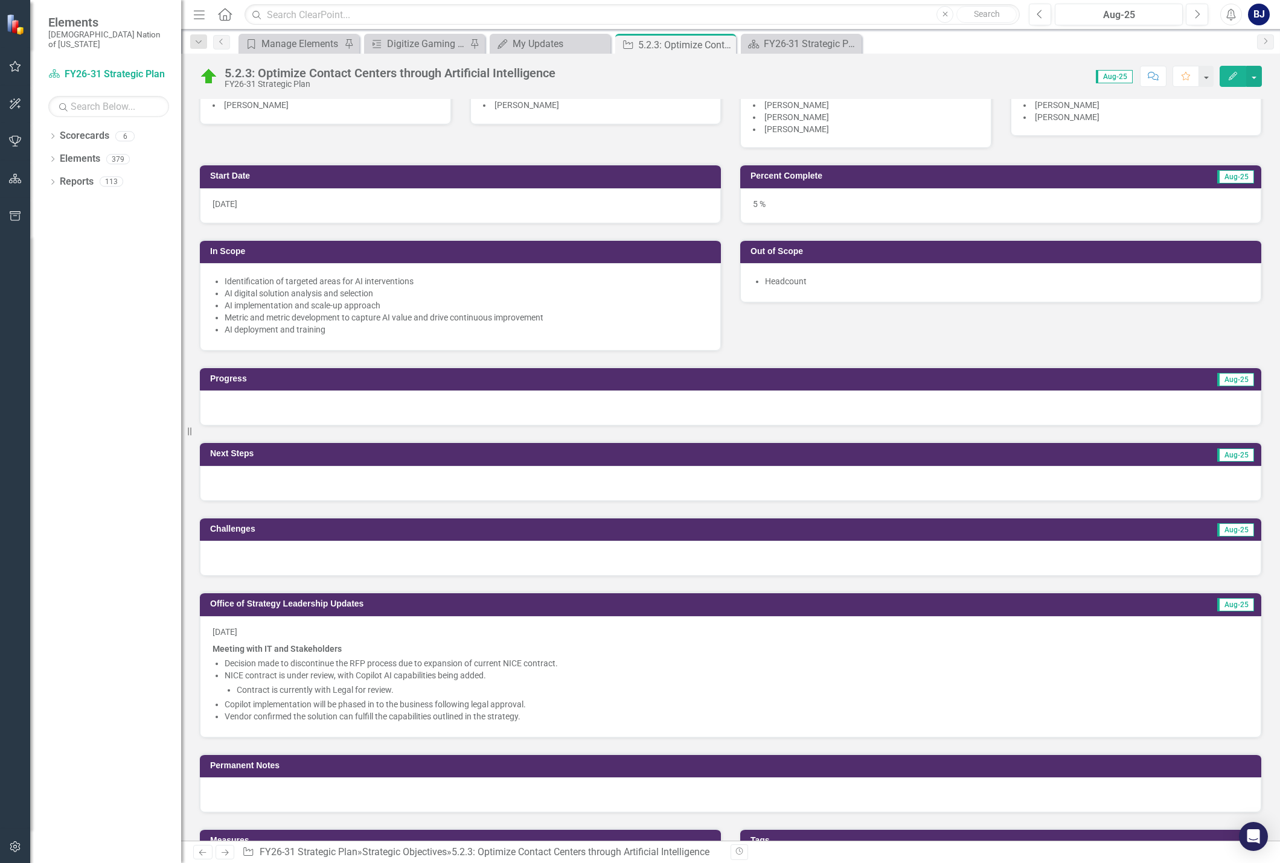
scroll to position [483, 0]
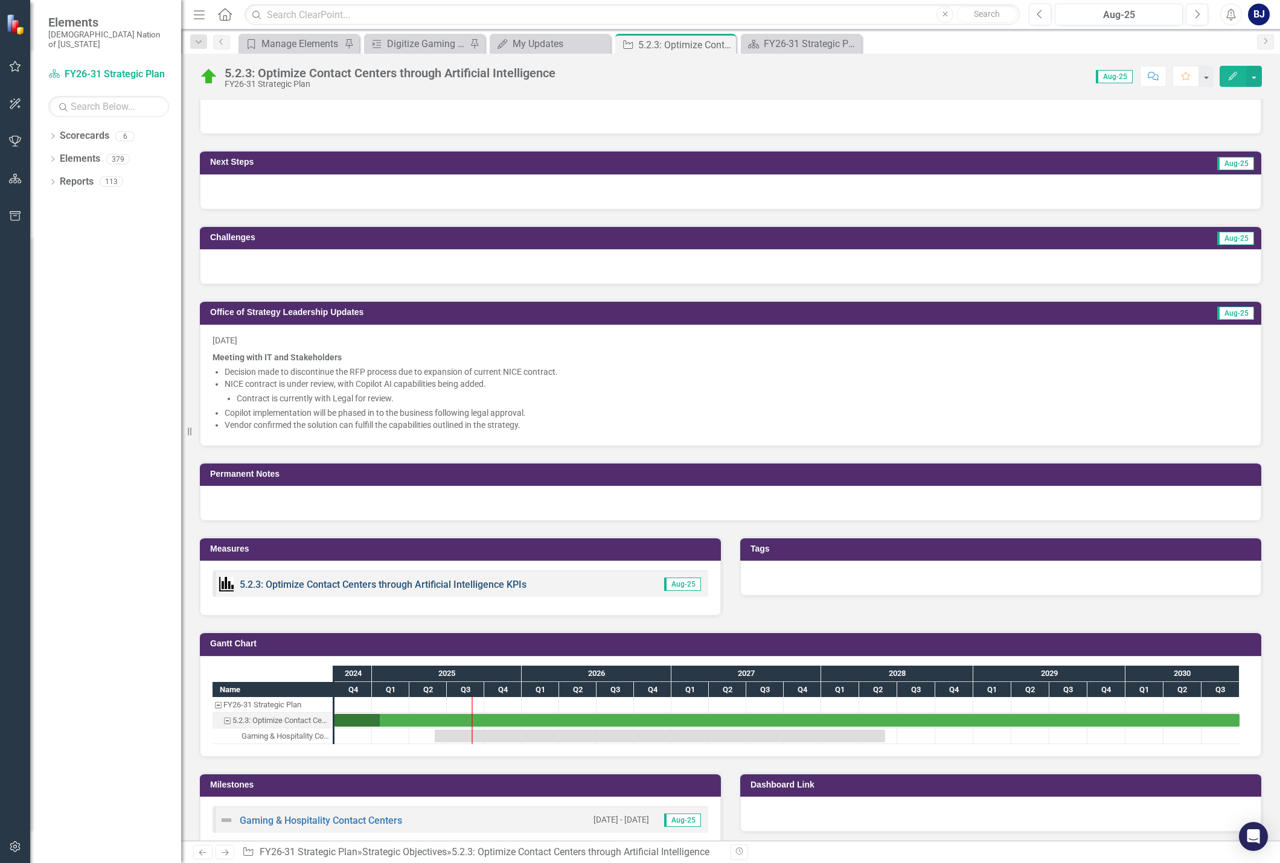
click at [406, 584] on link "5.2.3: Optimize Contact Centers through Artificial Intelligence KPIs" at bounding box center [383, 584] width 287 height 11
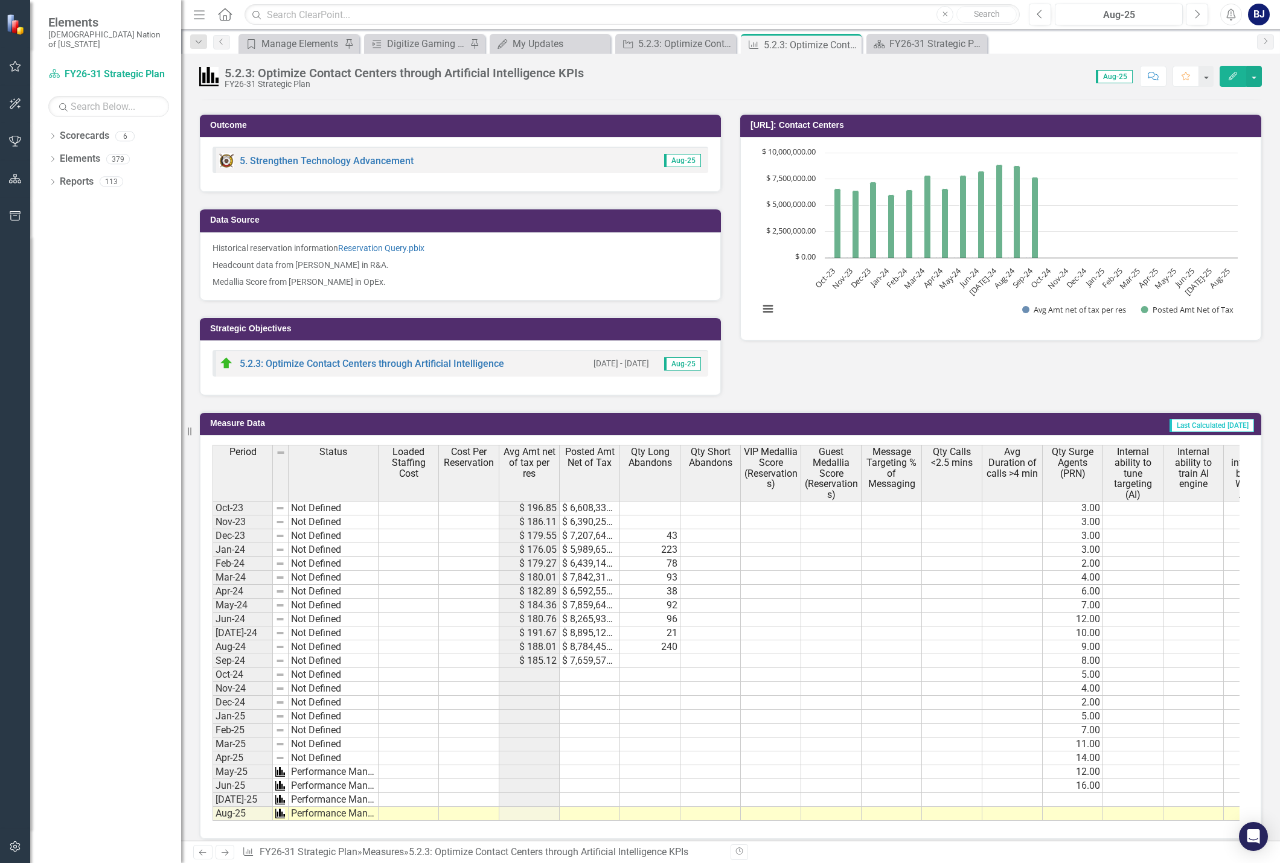
scroll to position [156, 0]
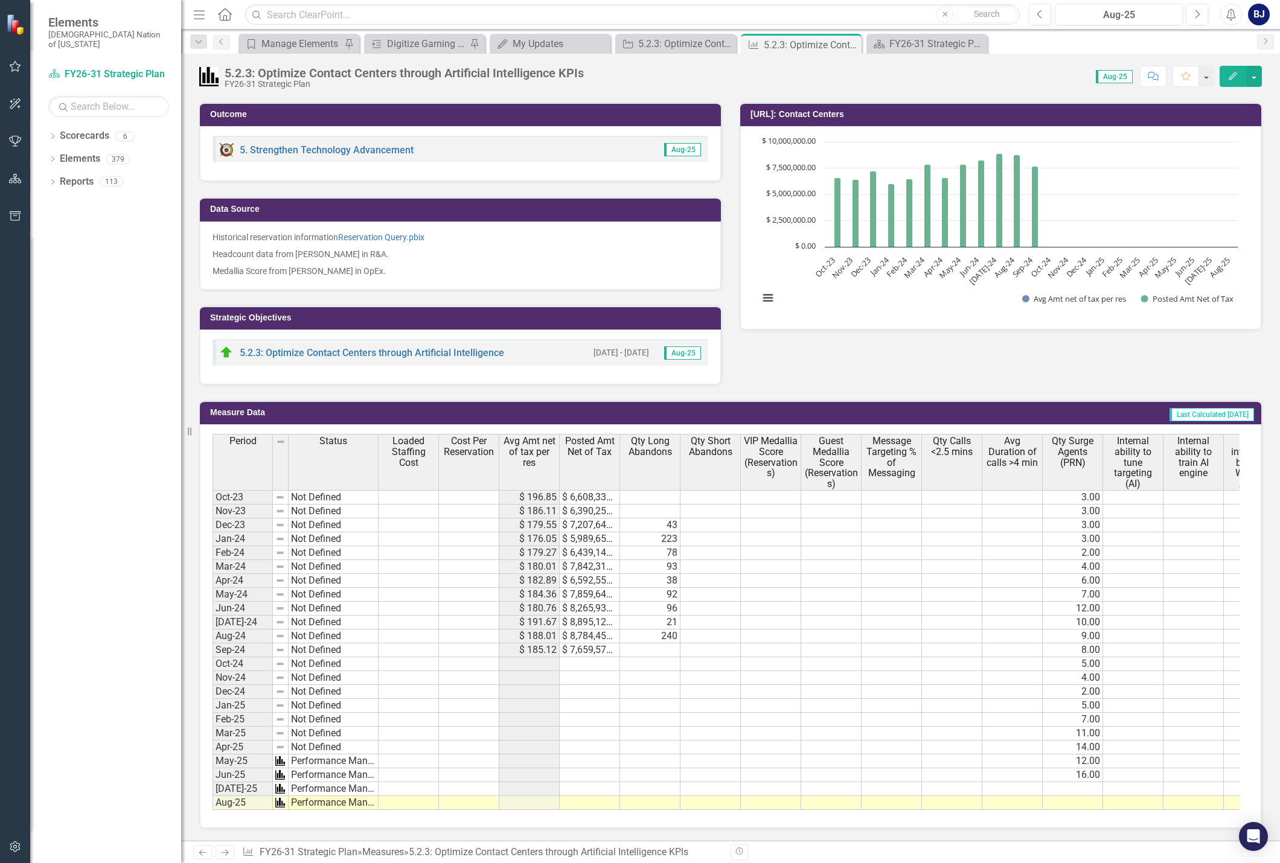
click at [1228, 72] on icon "Edit" at bounding box center [1232, 76] width 11 height 8
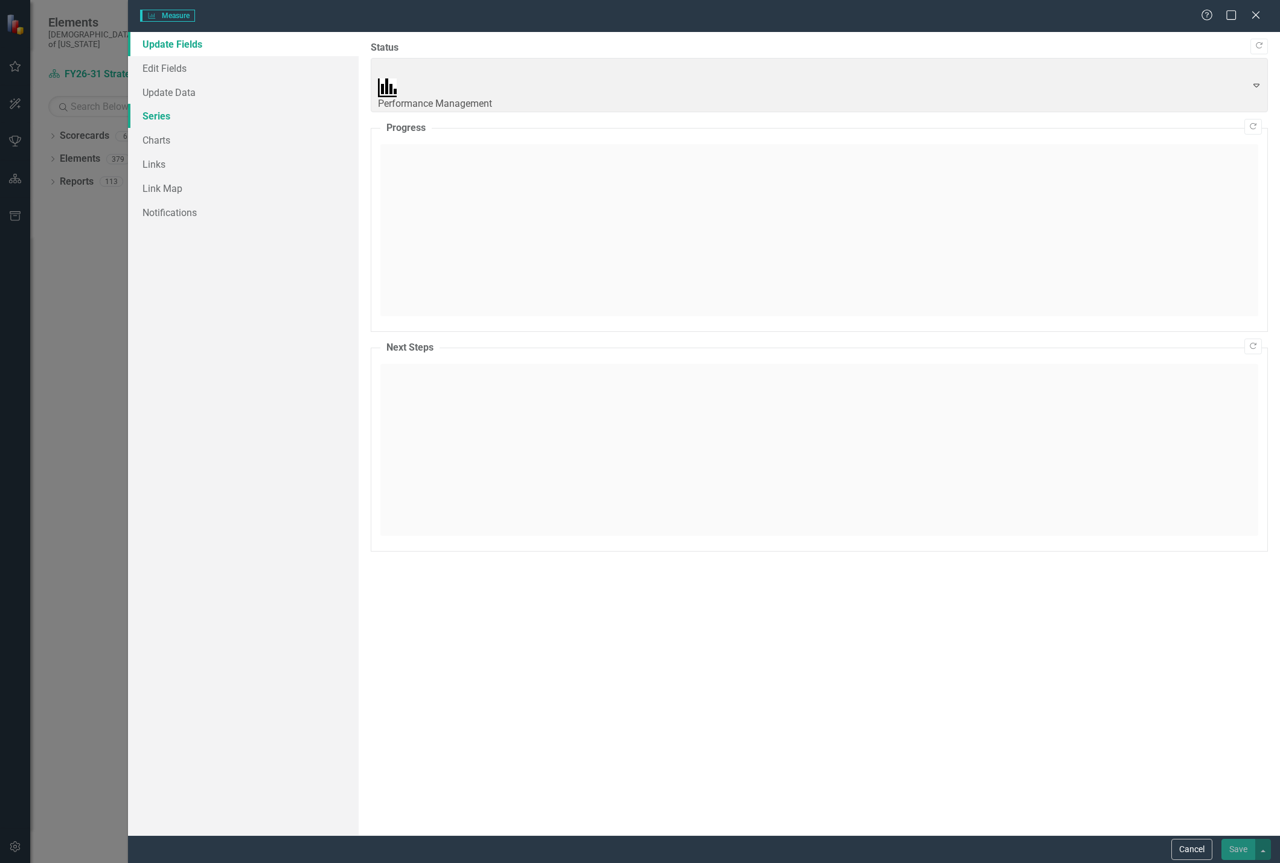
click at [159, 113] on link "Series" at bounding box center [243, 116] width 231 height 24
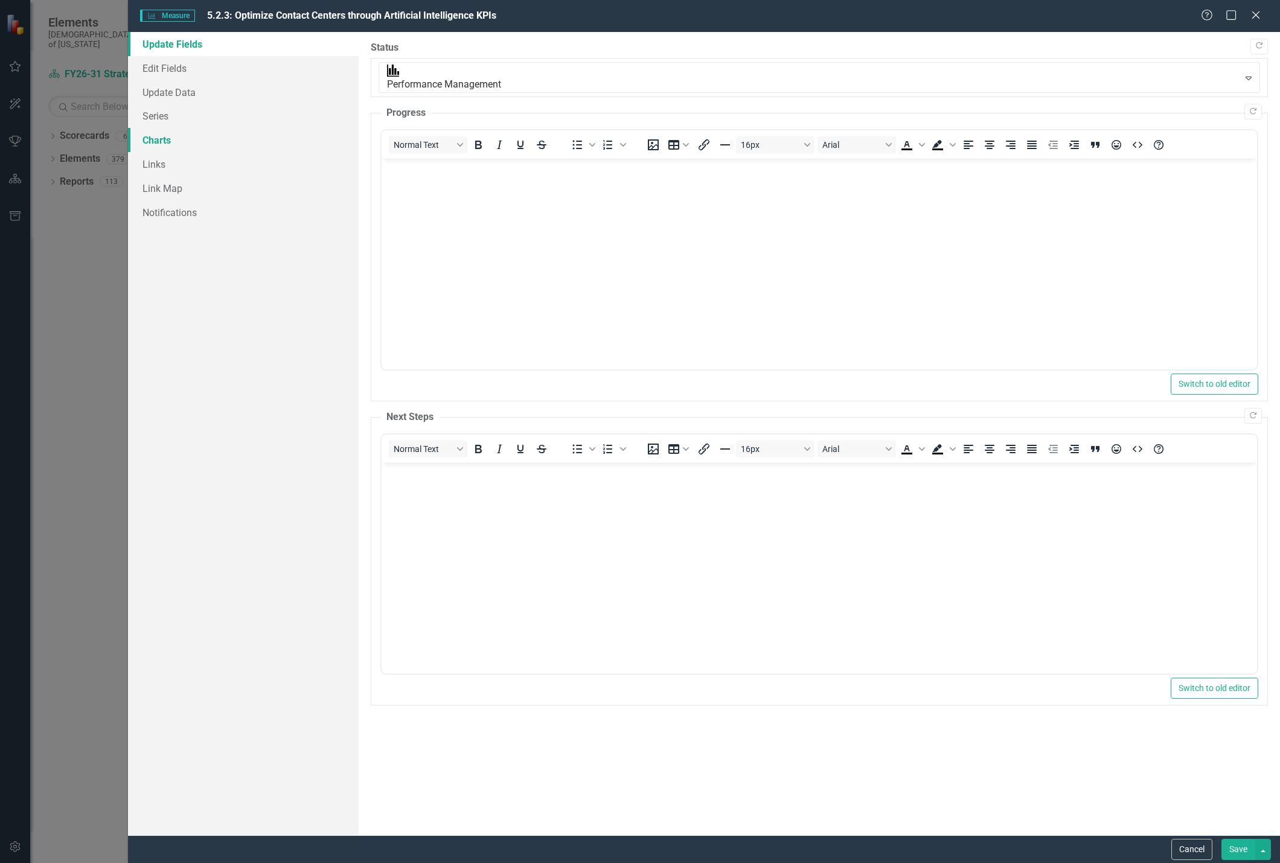
click at [160, 141] on link "Charts" at bounding box center [243, 140] width 231 height 24
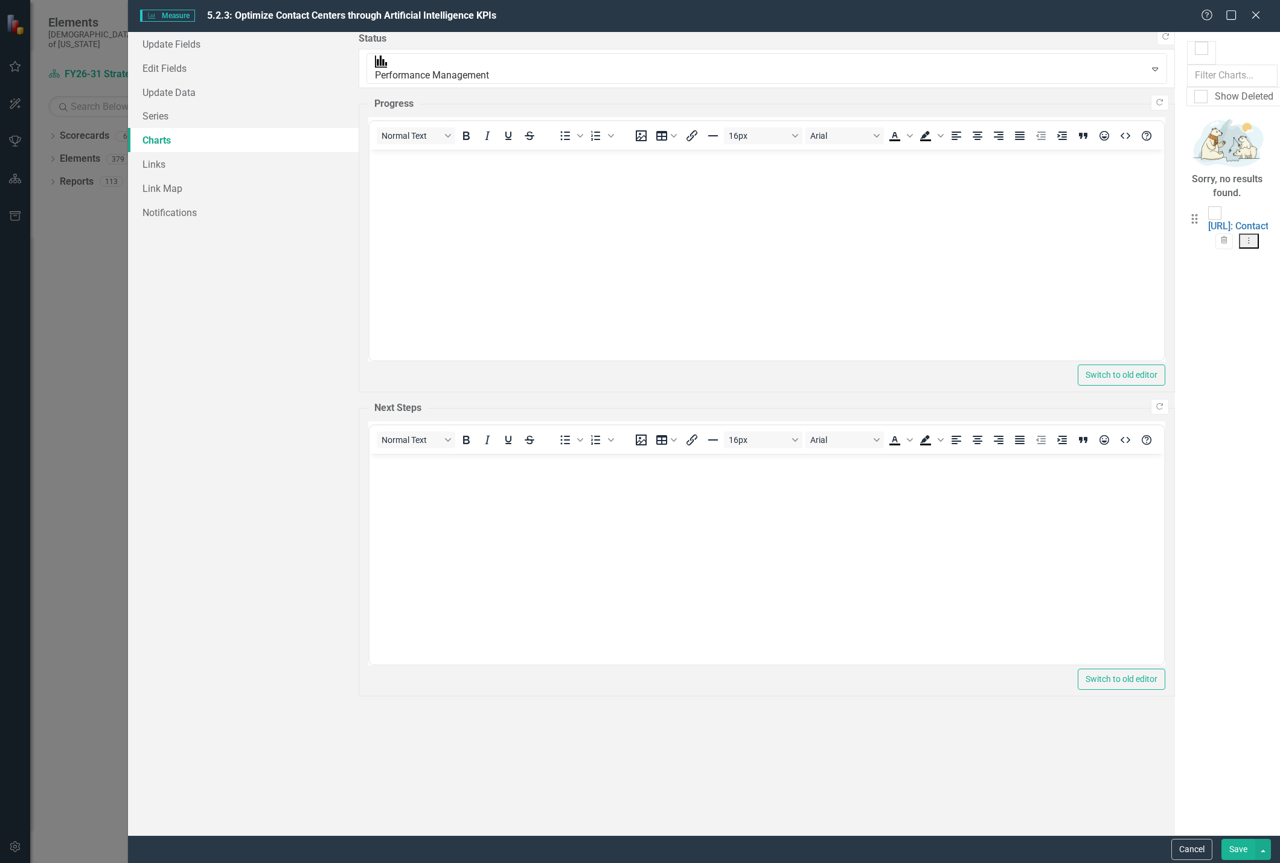
checkbox input "false"
click at [158, 111] on link "Series" at bounding box center [243, 116] width 231 height 24
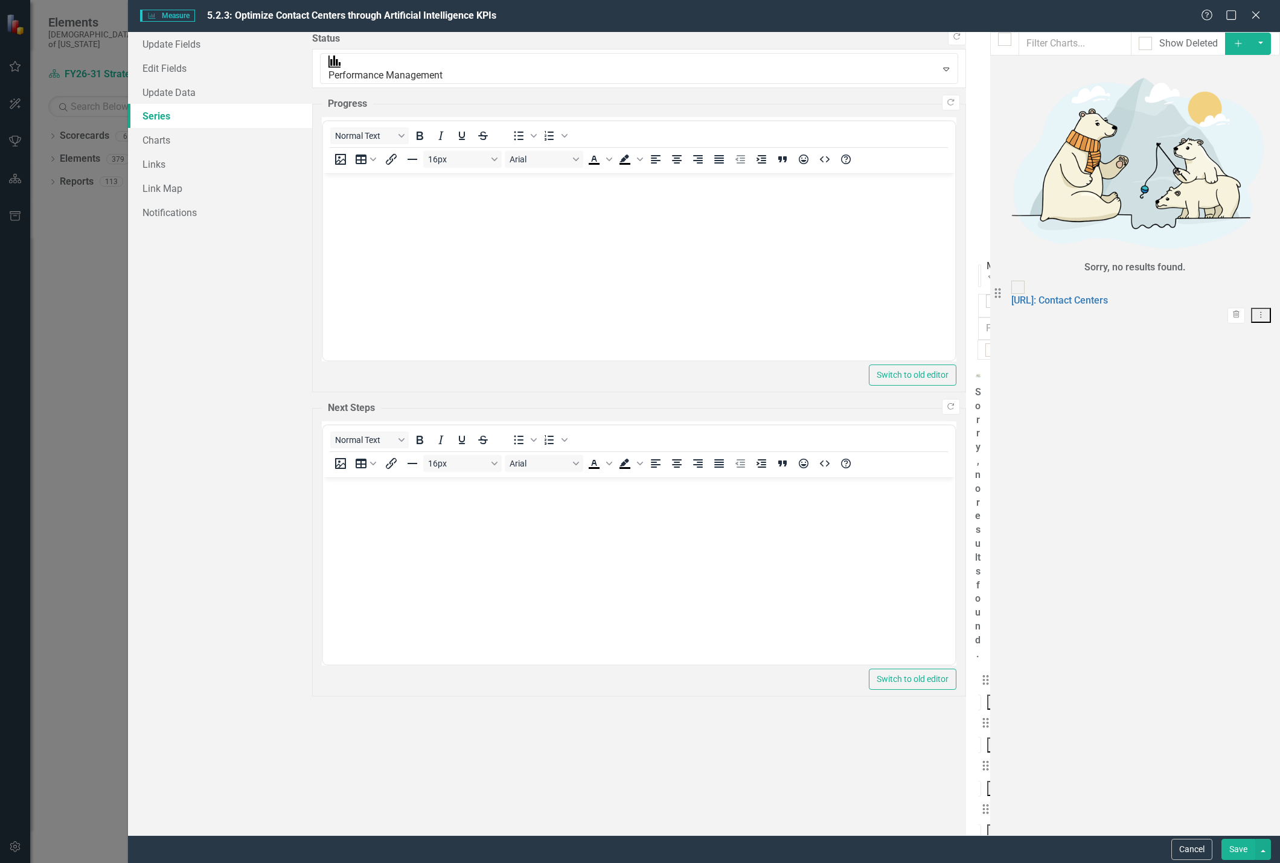
click at [999, 768] on link "Number of Reservations" at bounding box center [1052, 773] width 106 height 11
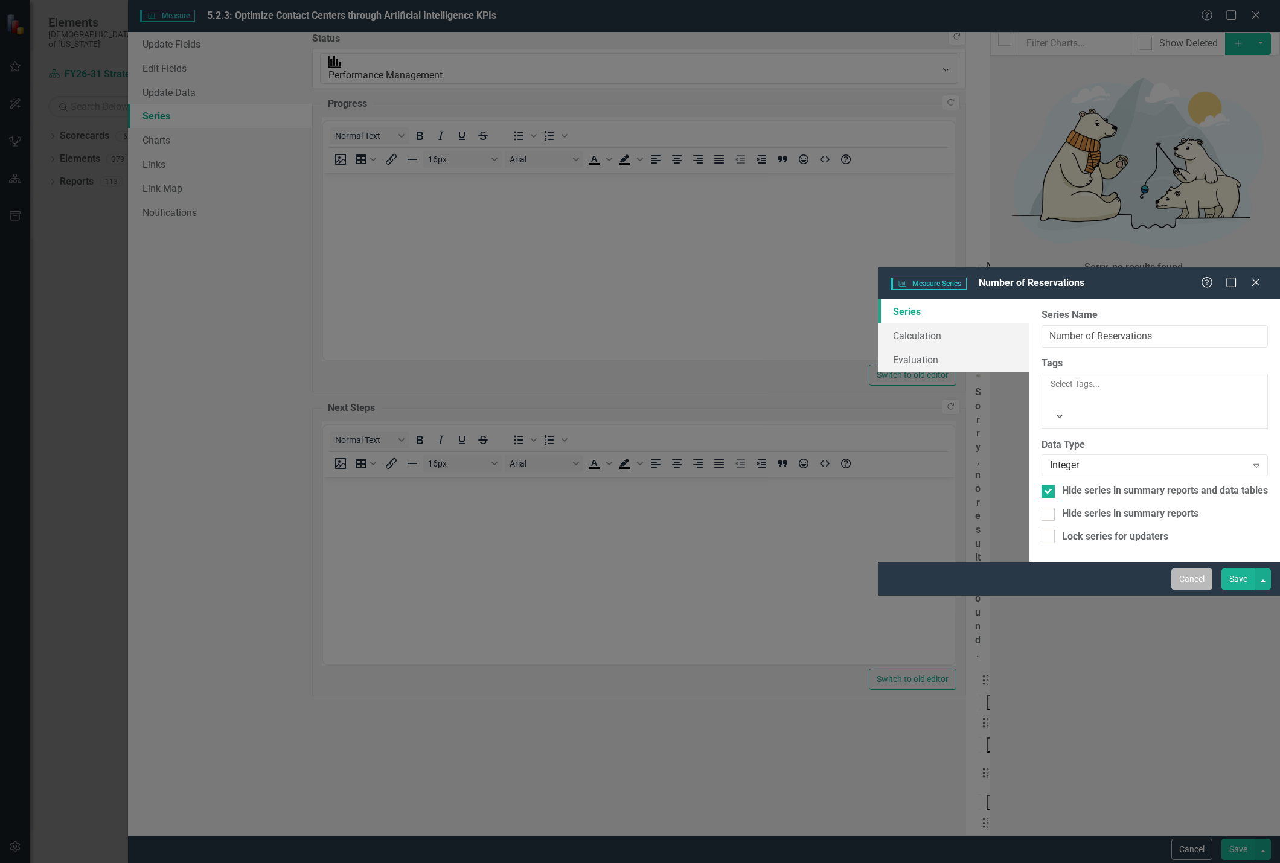
click at [1181, 590] on button "Cancel" at bounding box center [1191, 579] width 41 height 21
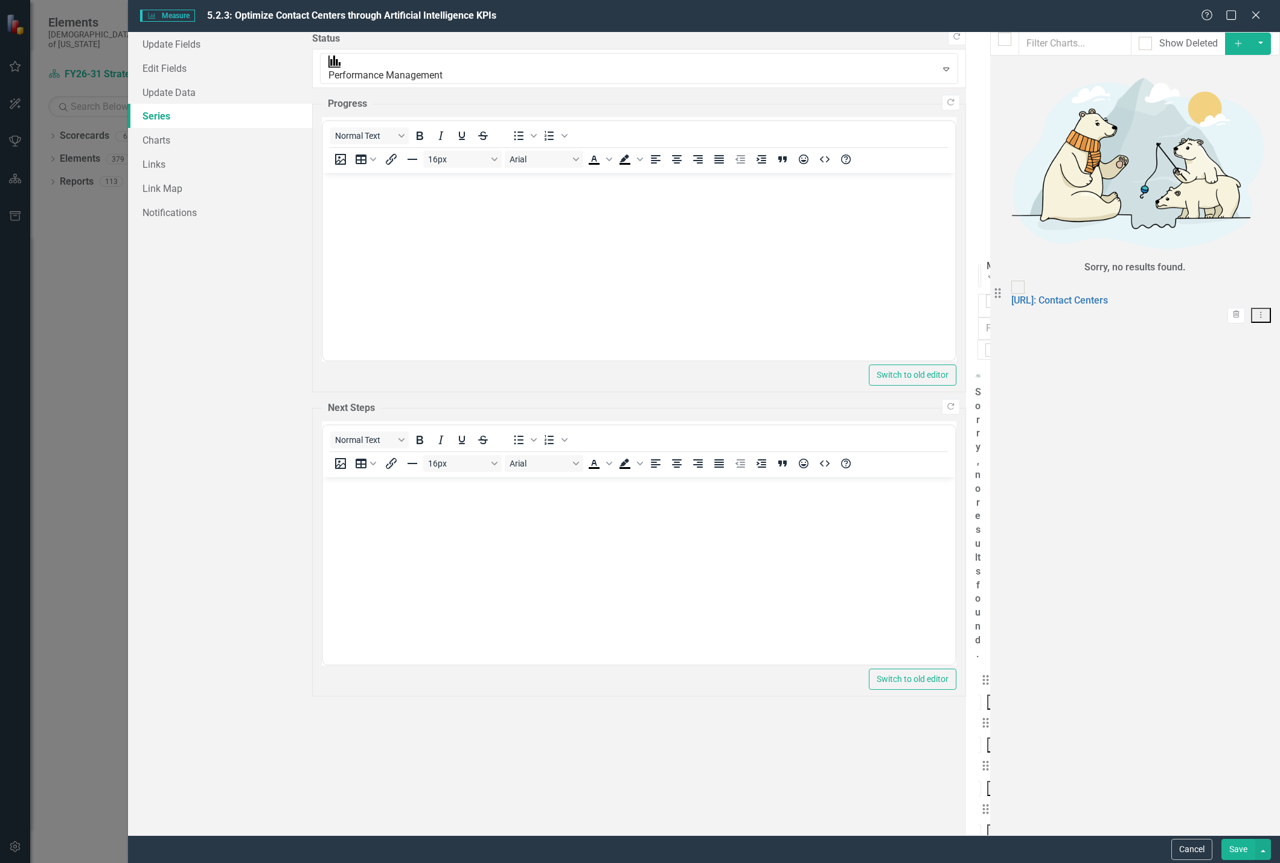
click at [999, 811] on link "Avg Amt net of tax per res" at bounding box center [1056, 816] width 114 height 11
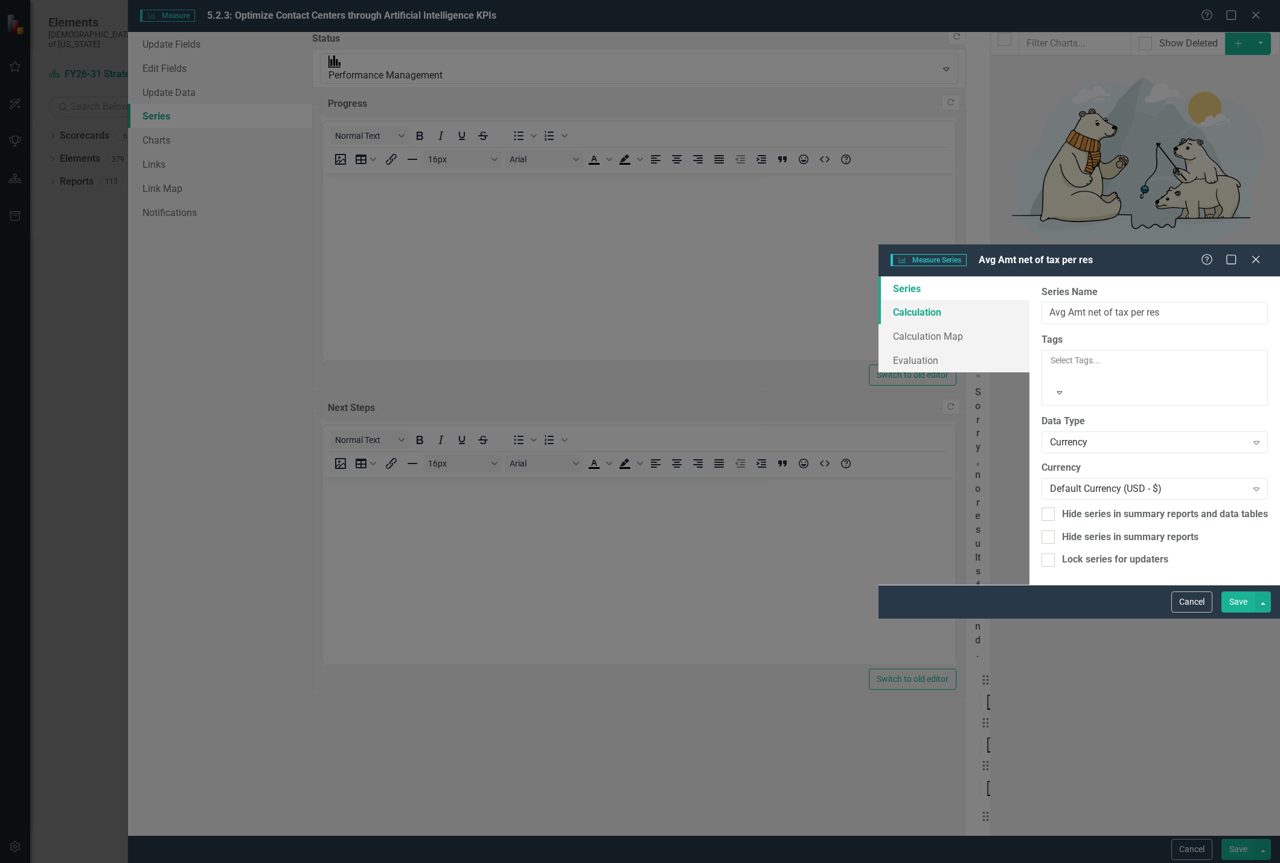
click at [878, 300] on link "Calculation" at bounding box center [953, 312] width 151 height 24
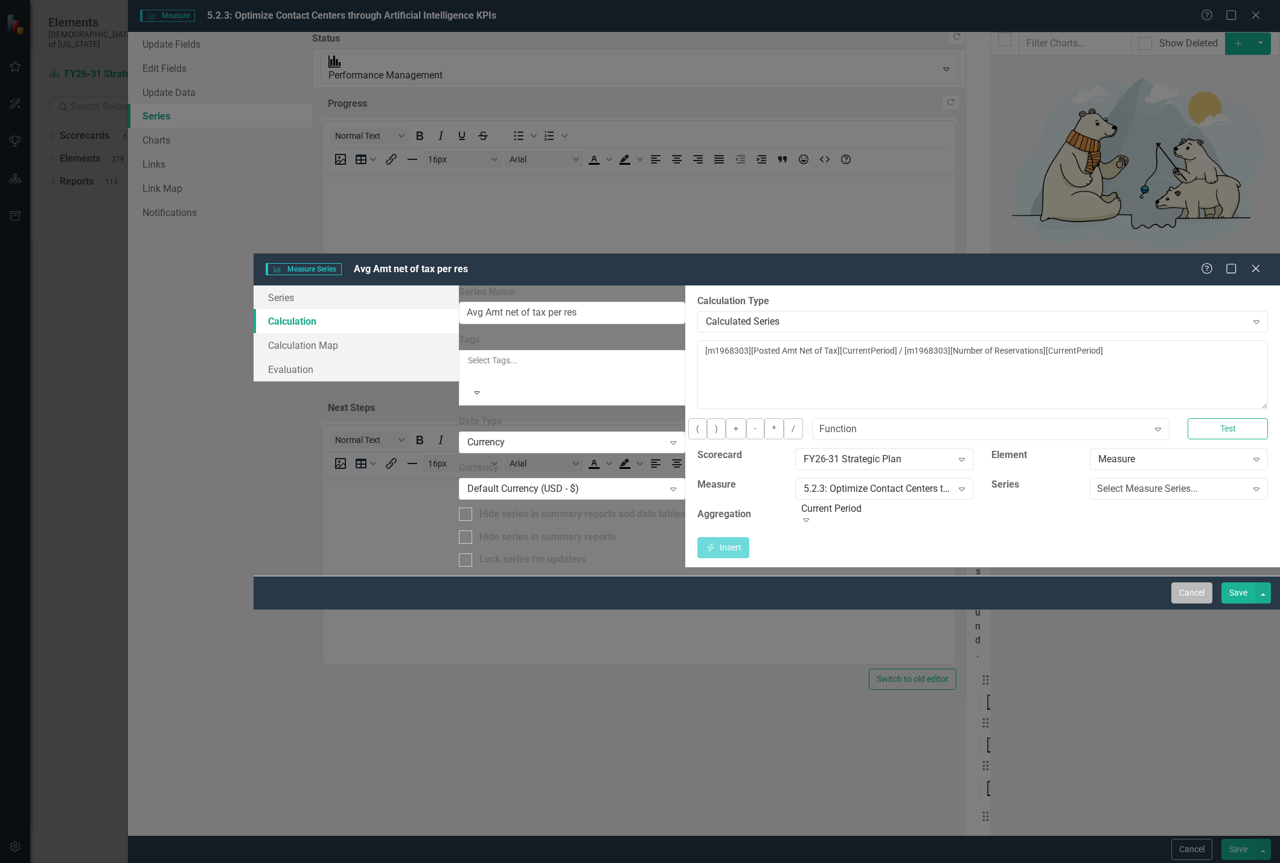
click at [1183, 604] on button "Cancel" at bounding box center [1191, 593] width 41 height 21
click at [1183, 843] on button "Cancel" at bounding box center [1191, 849] width 41 height 21
